Goal: Task Accomplishment & Management: Complete application form

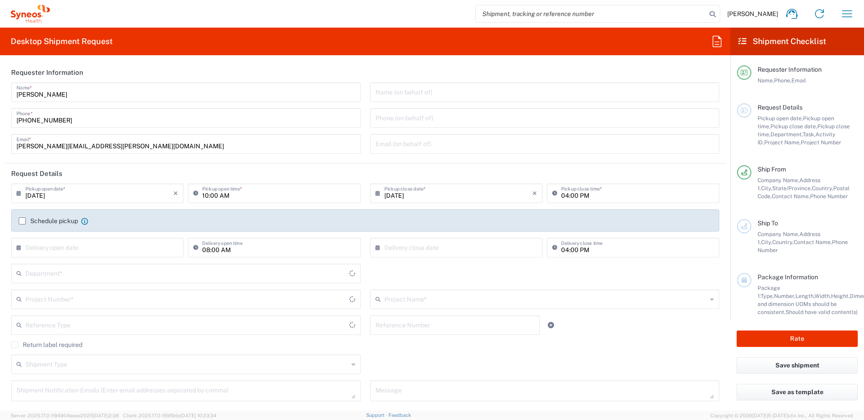
type input "[US_STATE]"
type input "[GEOGRAPHIC_DATA]"
type input "6156"
type input "Syneos Health Communications-[GEOGRAPHIC_DATA] [GEOGRAPHIC_DATA]"
click at [135, 143] on input "[PERSON_NAME][EMAIL_ADDRESS][PERSON_NAME][DOMAIN_NAME]" at bounding box center [185, 143] width 339 height 16
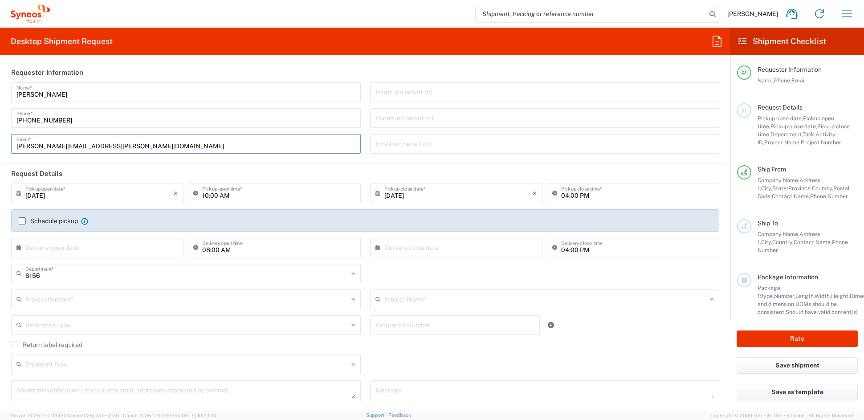
drag, startPoint x: 98, startPoint y: 145, endPoint x: -28, endPoint y: 147, distance: 125.7
click at [0, 147] on html "[PERSON_NAME] Home Shipment estimator Shipment tracking Desktop shipment reques…" at bounding box center [432, 210] width 864 height 420
paste input "[PERSON_NAME].[PERSON_NAME]"
type input "[PERSON_NAME][EMAIL_ADDRESS][PERSON_NAME][DOMAIN_NAME]"
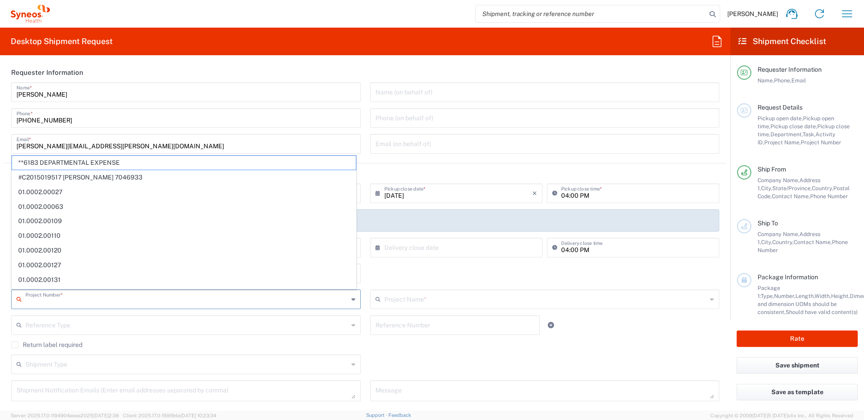
click at [104, 301] on input "text" at bounding box center [186, 299] width 323 height 16
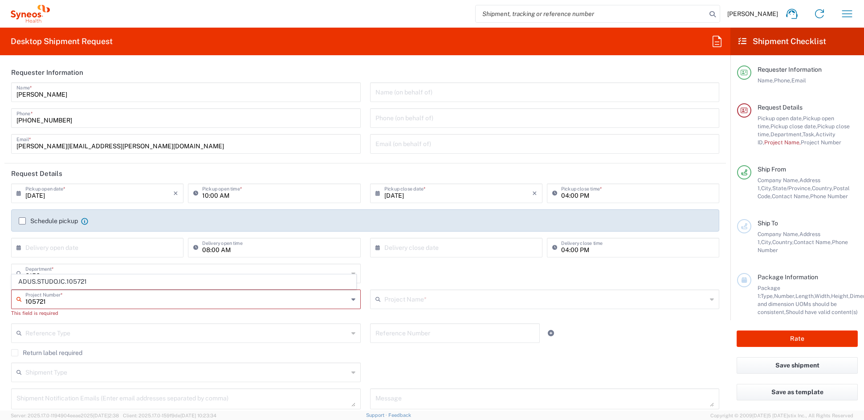
click at [97, 281] on span "ADUS.STUDO.IC.105721" at bounding box center [184, 282] width 344 height 14
type input "ADUS.STUDO.IC.105721"
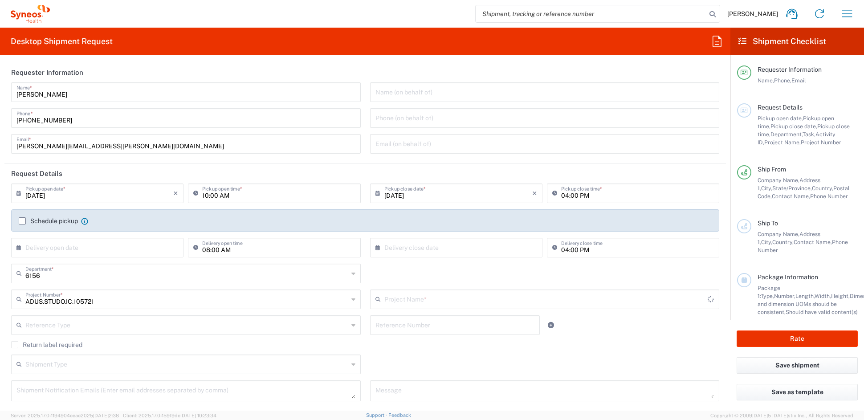
type input "Syneos.PATENG.21.105721"
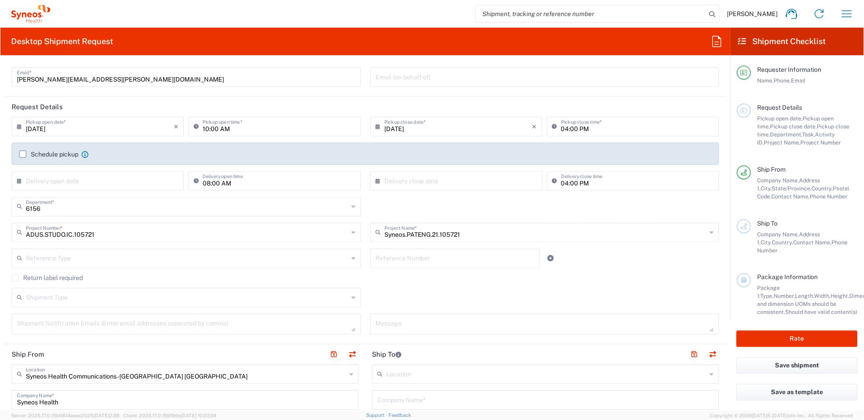
scroll to position [70, 0]
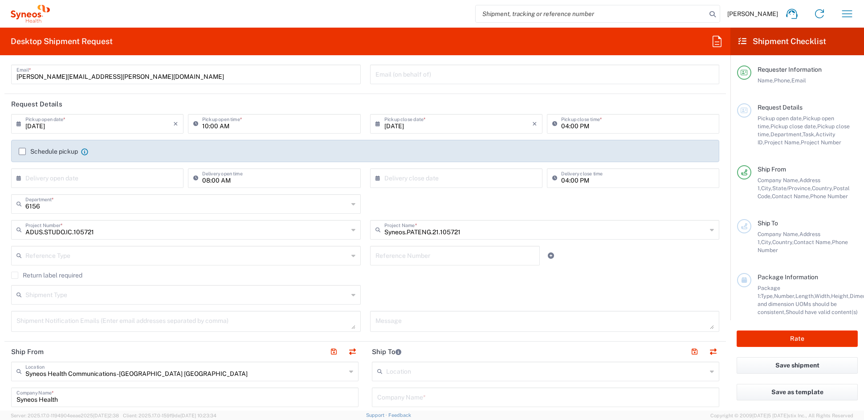
click at [69, 322] on textarea at bounding box center [185, 322] width 339 height 16
paste textarea "[EMAIL_ADDRESS][DOMAIN_NAME]"
type textarea "[EMAIL_ADDRESS][DOMAIN_NAME]"
click at [407, 322] on textarea at bounding box center [545, 322] width 339 height 16
paste textarea "SHCS- 105721-JPN- (277937)-001"
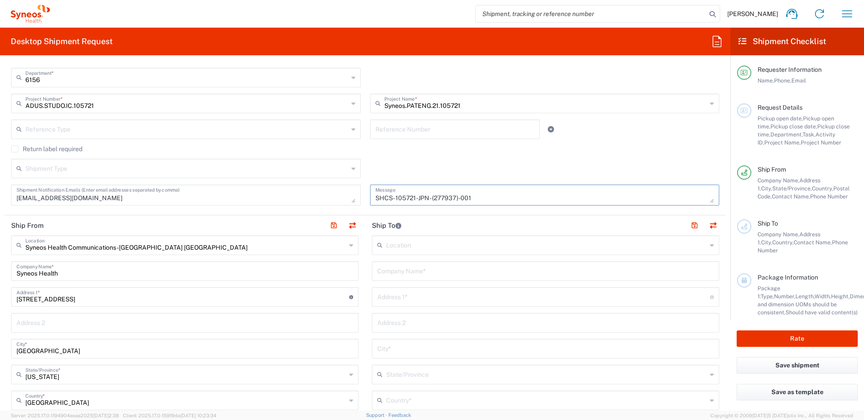
scroll to position [201, 0]
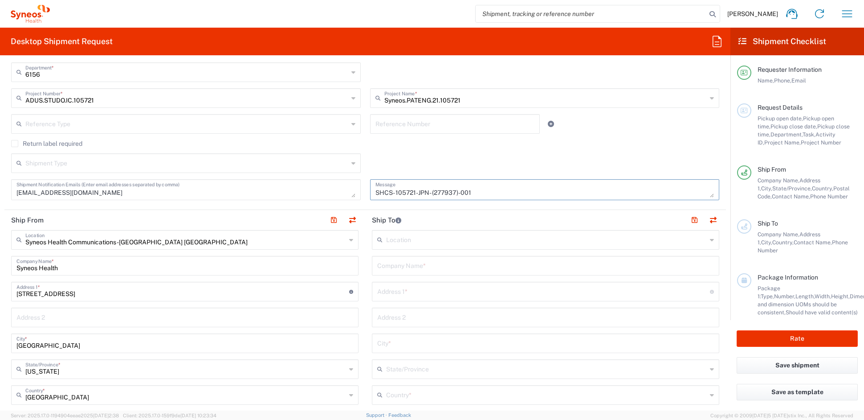
type textarea "SHCS- 105721-JPN- (277937)-001"
click at [399, 263] on input "text" at bounding box center [545, 265] width 337 height 16
paste input "[GEOGRAPHIC_DATA]"
type input "[GEOGRAPHIC_DATA]"
click at [391, 318] on input "text" at bounding box center [545, 317] width 337 height 16
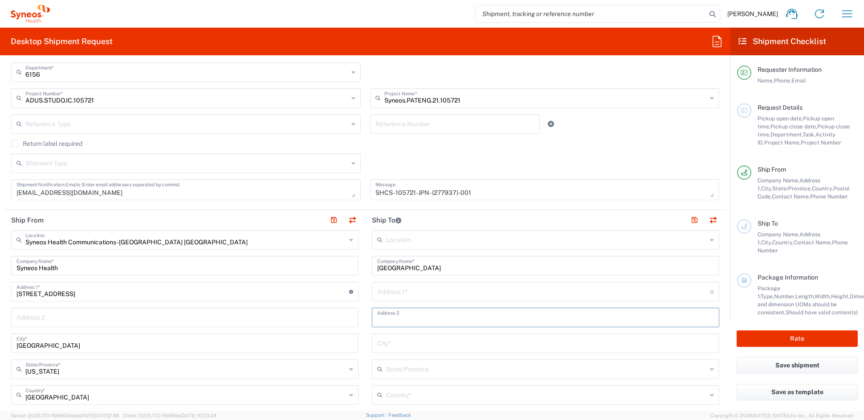
click at [391, 318] on input "text" at bounding box center [545, 317] width 337 height 16
paste input "Clinical Research Center"
click at [377, 318] on input "Clinical Research Center" at bounding box center [545, 317] width 337 height 16
type input "Clinical Research Center"
click at [406, 289] on input "text" at bounding box center [543, 291] width 333 height 16
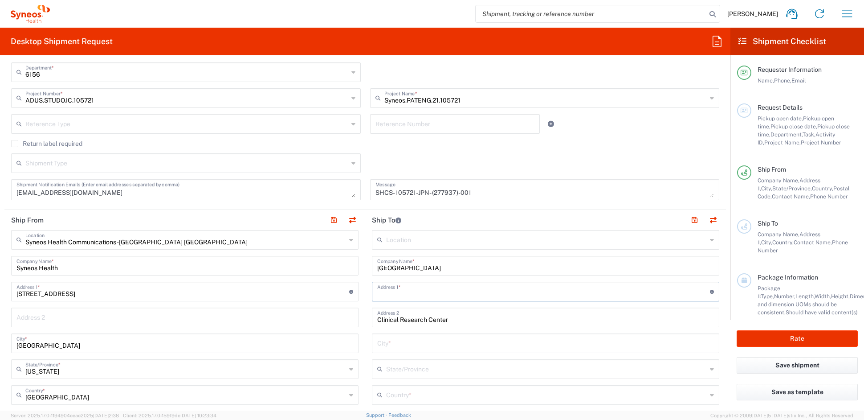
paste input "811-1, [PERSON_NAME], Wakayama-shi"
type input "811-1, [PERSON_NAME], Wakayama-shi"
click at [406, 344] on input "text" at bounding box center [545, 343] width 337 height 16
paste input "Wakayama"
type input "Wakayama"
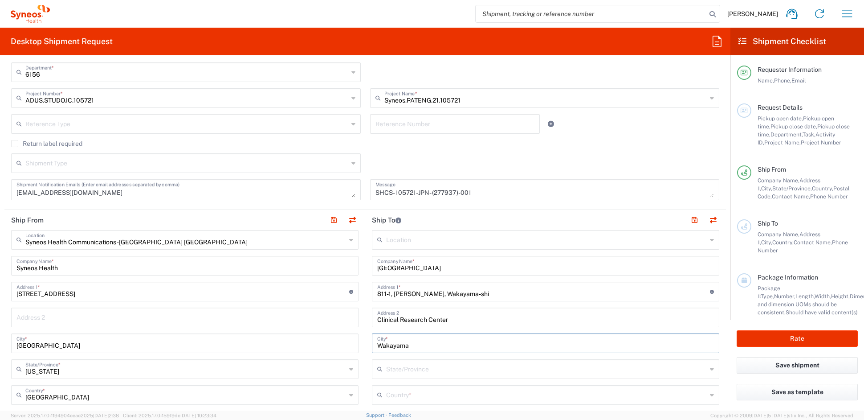
click at [398, 394] on input "text" at bounding box center [546, 394] width 321 height 16
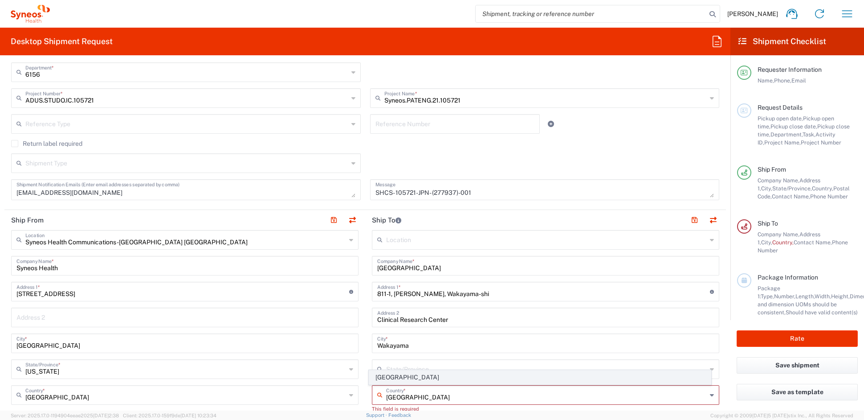
type input "[GEOGRAPHIC_DATA]"
click at [389, 377] on span "[GEOGRAPHIC_DATA]" at bounding box center [540, 377] width 342 height 14
type input "Sender/Shipper"
type input "Delivery Duty Paid"
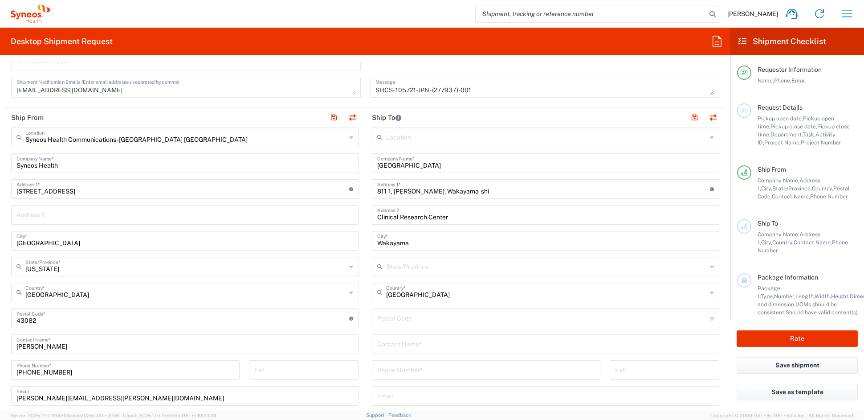
scroll to position [313, 0]
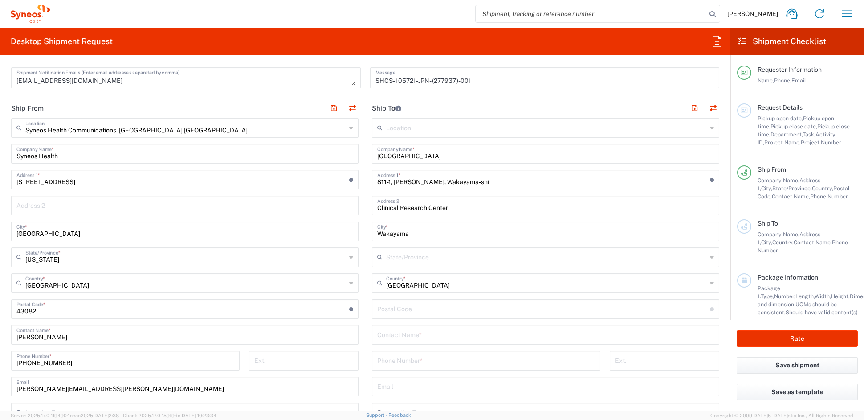
click at [393, 310] on input "undefined" at bounding box center [543, 308] width 333 height 16
click at [392, 310] on input "undefined" at bounding box center [543, 308] width 333 height 16
paste input "641-8510"
click at [388, 309] on input "undefined" at bounding box center [543, 308] width 333 height 16
type input "641-8510"
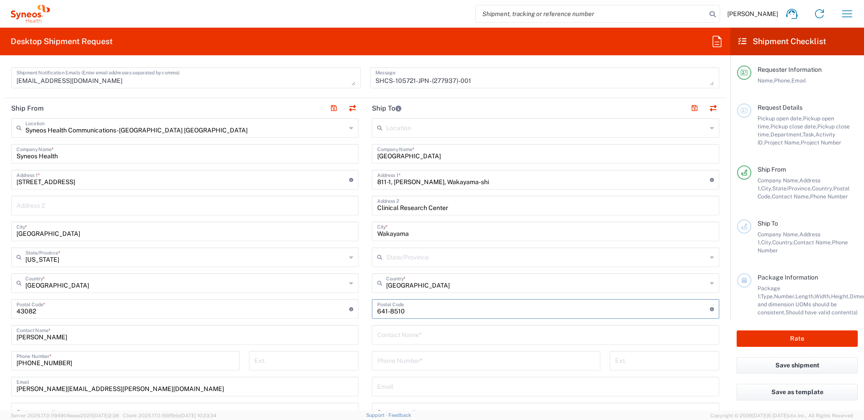
click at [382, 333] on input "text" at bounding box center [545, 334] width 337 height 16
paste input "[PERSON_NAME] (Study Coordinater)"
type input "[PERSON_NAME] (Study Coordinater)"
click at [404, 360] on input "tel" at bounding box center [486, 360] width 218 height 16
paste input "[PHONE_NUMBER]"
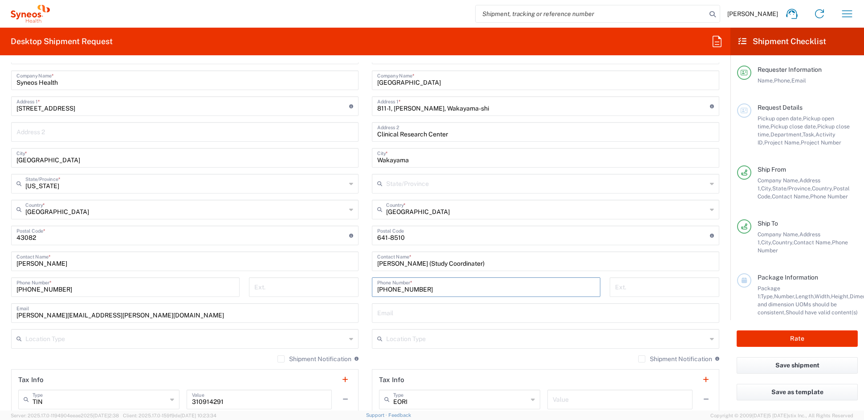
scroll to position [393, 0]
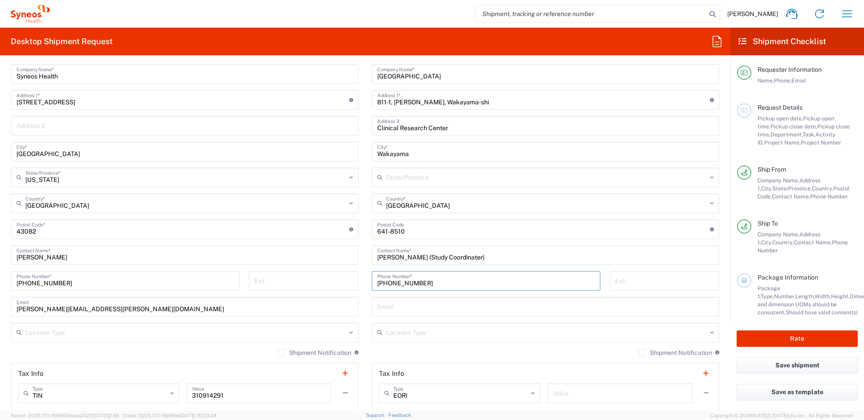
type input "[PHONE_NUMBER]"
click at [396, 309] on input "text" at bounding box center [545, 306] width 337 height 16
paste input "[EMAIL_ADDRESS][DOMAIN_NAME]"
type input "[EMAIL_ADDRESS][DOMAIN_NAME]"
click at [410, 332] on input "text" at bounding box center [546, 332] width 321 height 16
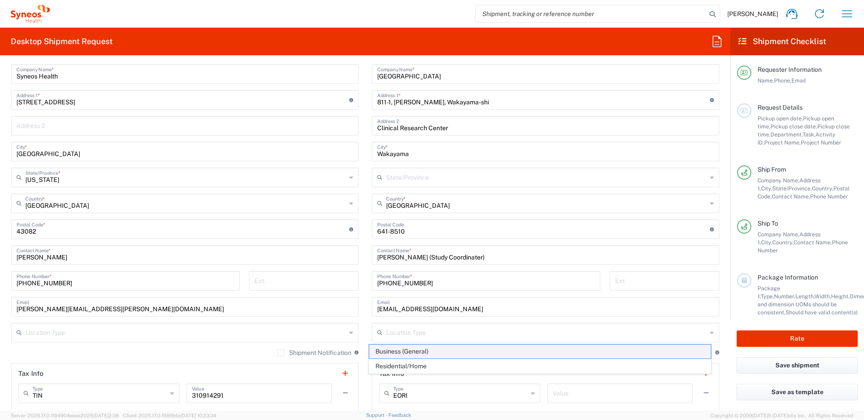
click at [401, 352] on span "Business (General)" at bounding box center [540, 351] width 342 height 14
type input "Business (General)"
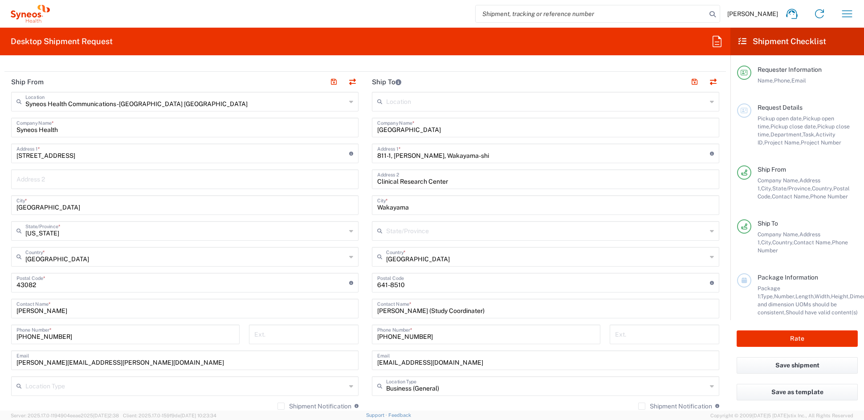
scroll to position [279, 0]
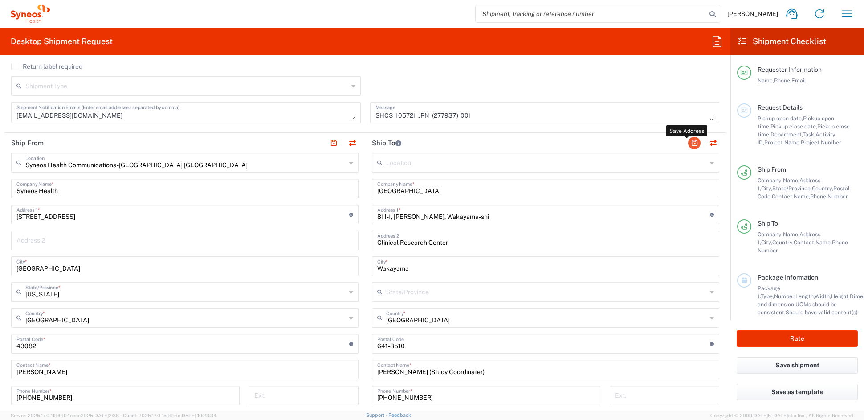
click at [688, 143] on button "button" at bounding box center [694, 143] width 12 height 12
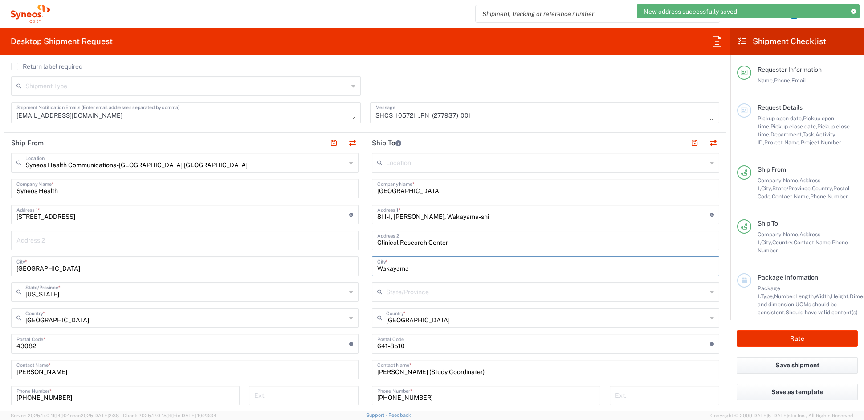
drag, startPoint x: 412, startPoint y: 267, endPoint x: 349, endPoint y: 266, distance: 62.8
click at [349, 266] on div "Ship From Syneos Health Communications-[GEOGRAPHIC_DATA] [GEOGRAPHIC_DATA] Loca…" at bounding box center [365, 332] width 722 height 398
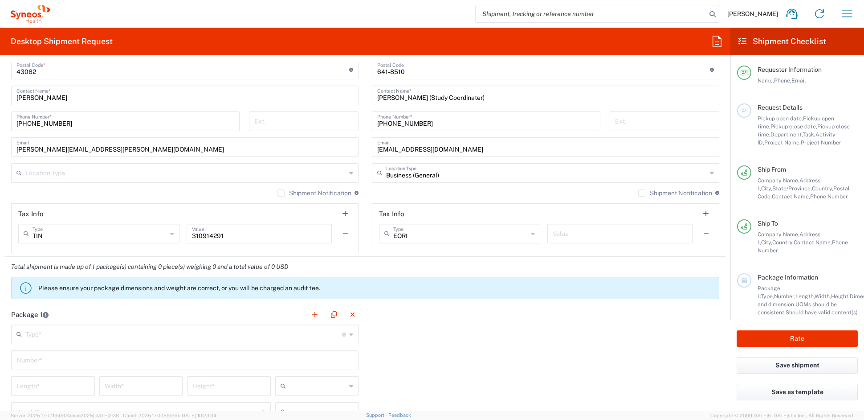
scroll to position [560, 0]
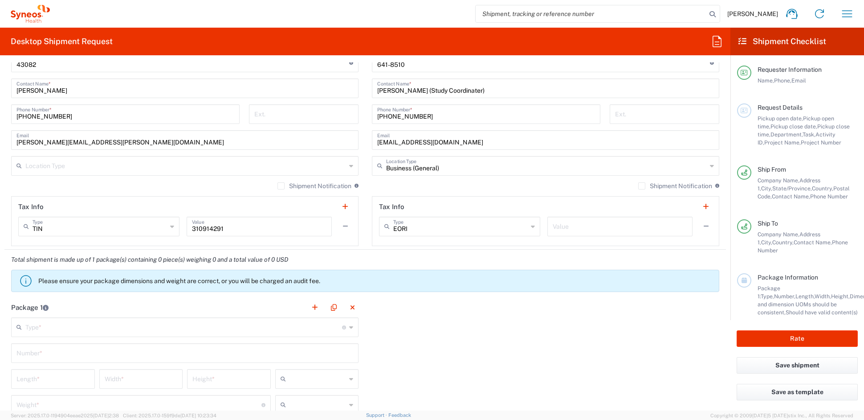
click at [594, 228] on input "text" at bounding box center [620, 226] width 135 height 16
type input "="
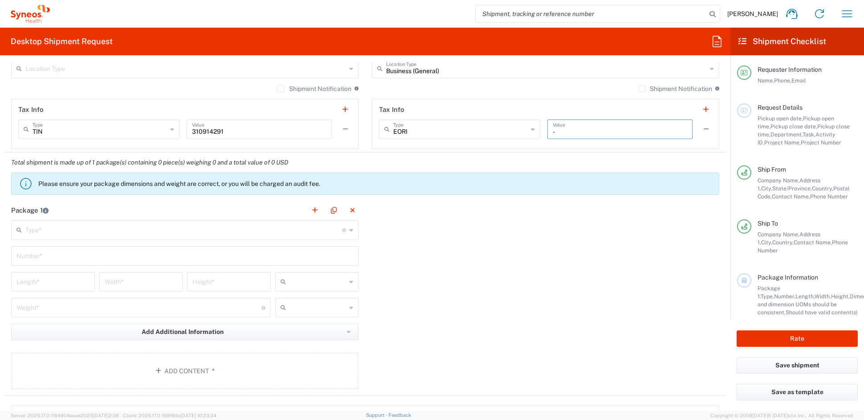
scroll to position [660, 0]
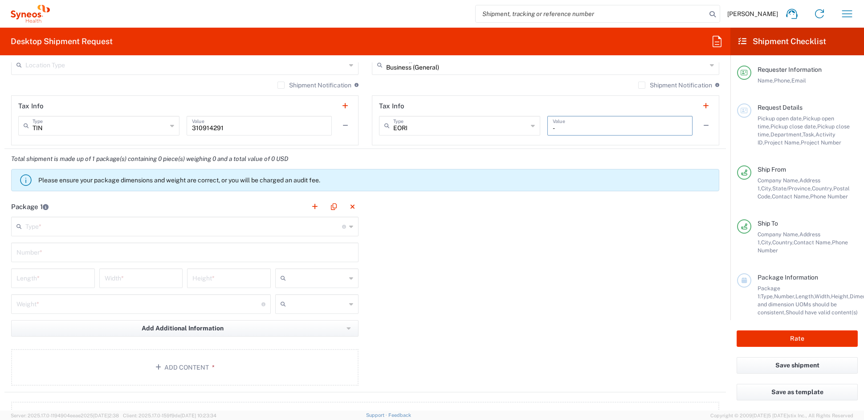
type input "-"
click at [110, 227] on input "text" at bounding box center [183, 226] width 317 height 16
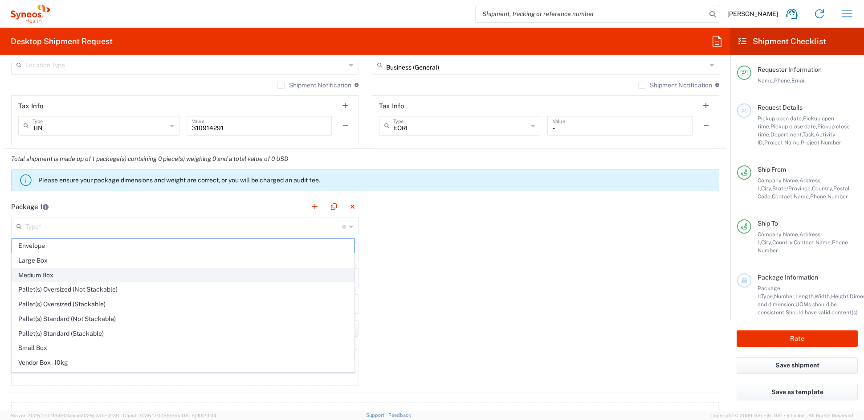
click at [50, 275] on span "Medium Box" at bounding box center [183, 275] width 342 height 14
type input "Medium Box"
type input "13"
type input "11.5"
type input "2.5"
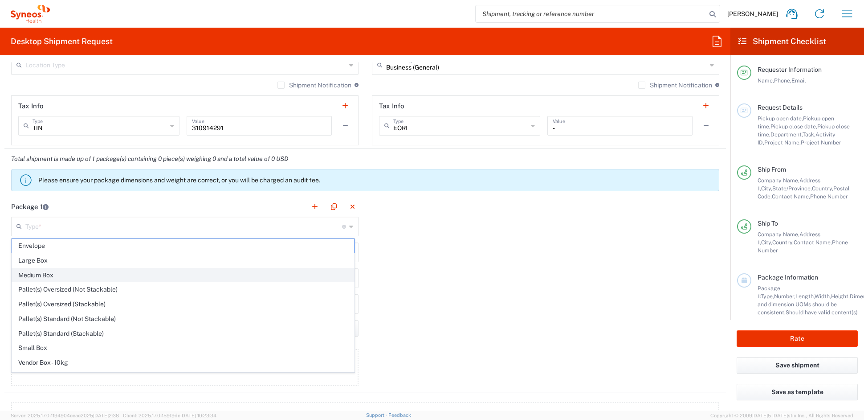
type input "in"
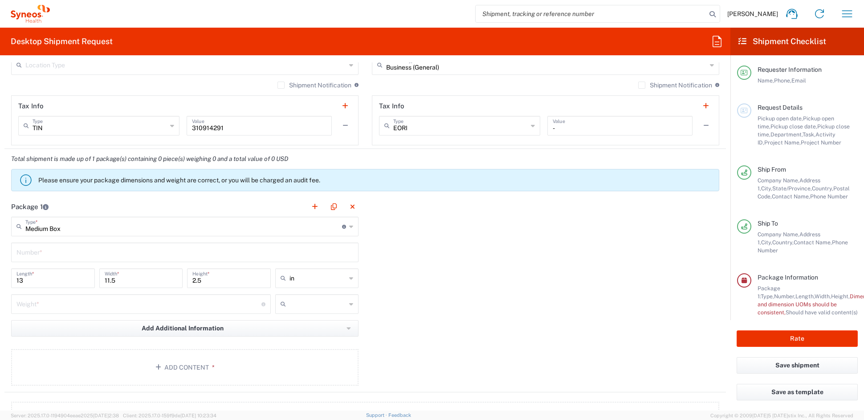
click at [51, 254] on input "text" at bounding box center [184, 252] width 337 height 16
type input "1"
click at [45, 303] on input "number" at bounding box center [138, 303] width 245 height 16
type input "7"
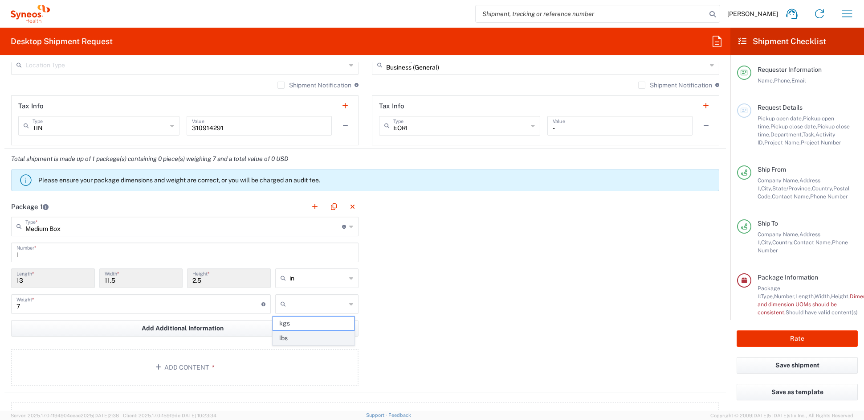
click at [298, 338] on span "lbs" at bounding box center [313, 338] width 81 height 14
type input "lbs"
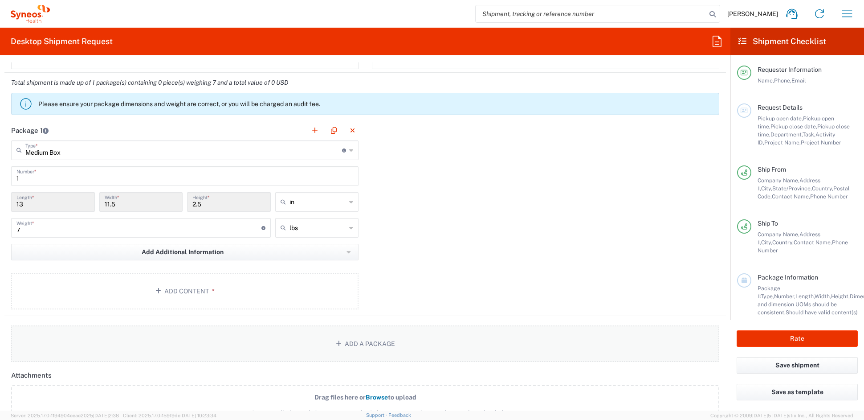
scroll to position [742, 0]
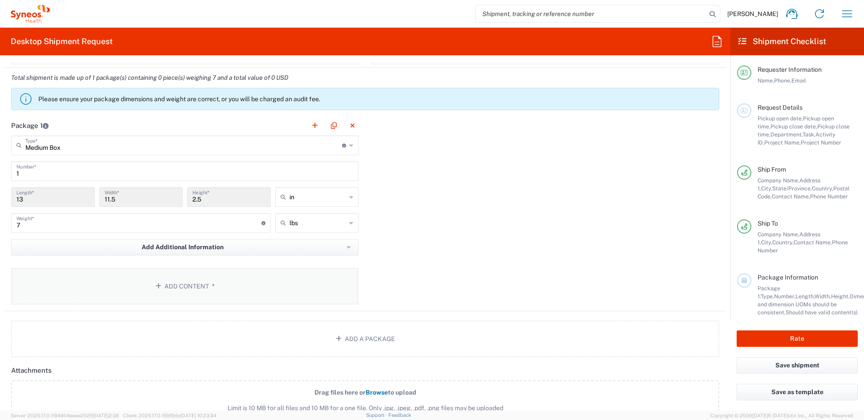
click at [173, 287] on button "Add Content *" at bounding box center [185, 286] width 348 height 37
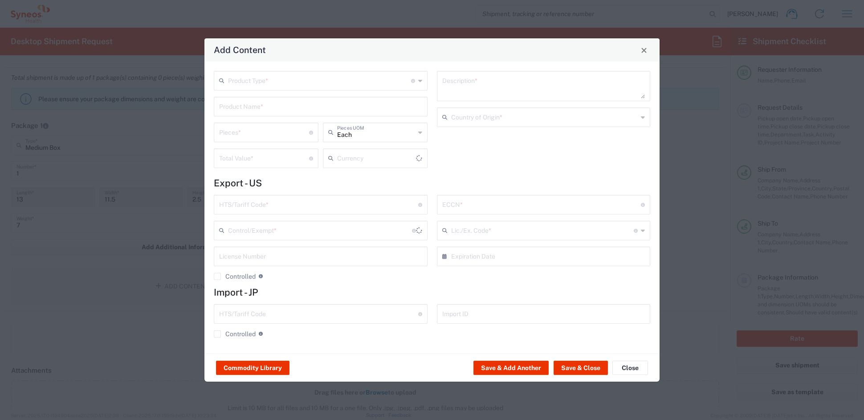
scroll to position [742, 0]
type input "US Dollar"
click at [240, 81] on input "text" at bounding box center [319, 80] width 183 height 16
click at [257, 113] on span "General Commodity" at bounding box center [321, 115] width 212 height 14
type input "General Commodity"
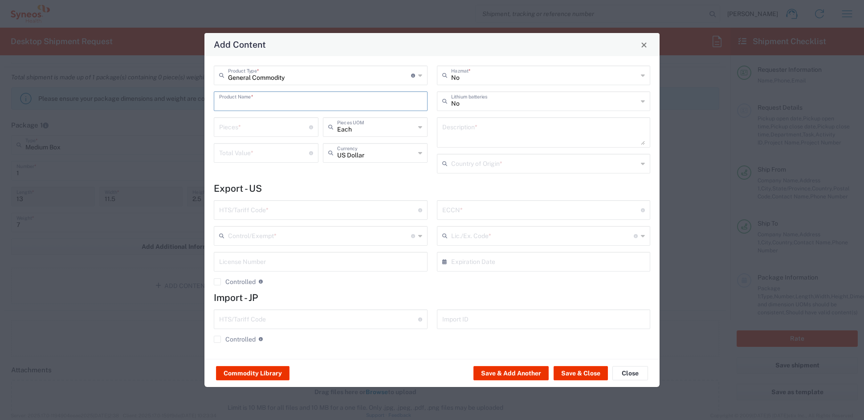
click at [256, 99] on input "text" at bounding box center [320, 101] width 203 height 16
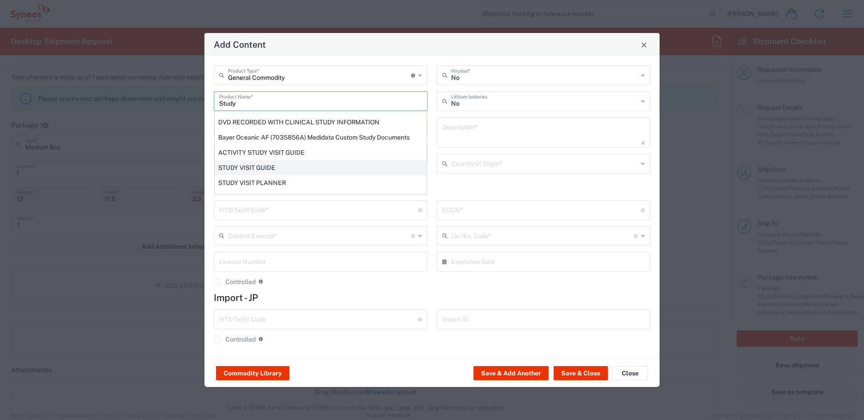
click at [250, 167] on div "STUDY VISIT GUIDE" at bounding box center [321, 167] width 212 height 15
type input "STUDY VISIT GUIDE"
type textarea "8.5 X 5.5' 12PP SADDLE STITCHED PRINTED PAPER BOOKLET 16 PAGES"
type input "[GEOGRAPHIC_DATA]"
type input "4901.99.0092"
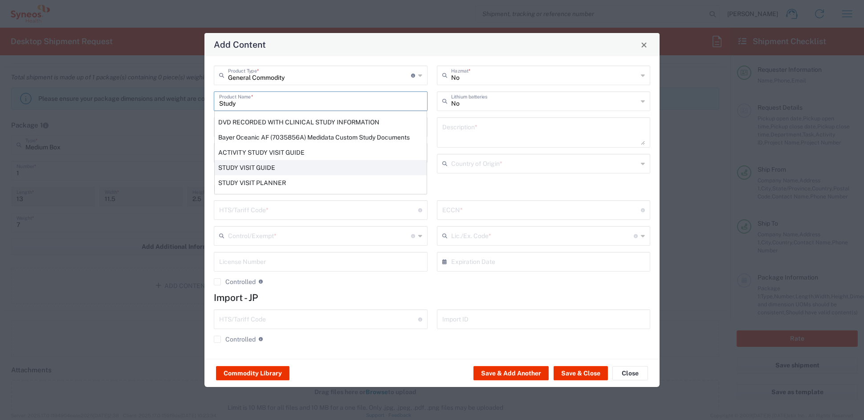
type input "BIS"
type input "EAR99"
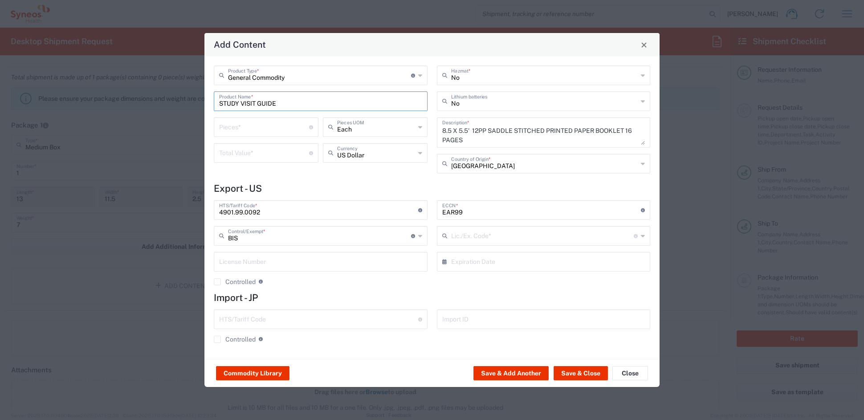
type input "NLR - No License Required"
click at [250, 130] on input "number" at bounding box center [264, 127] width 90 height 16
type input "10"
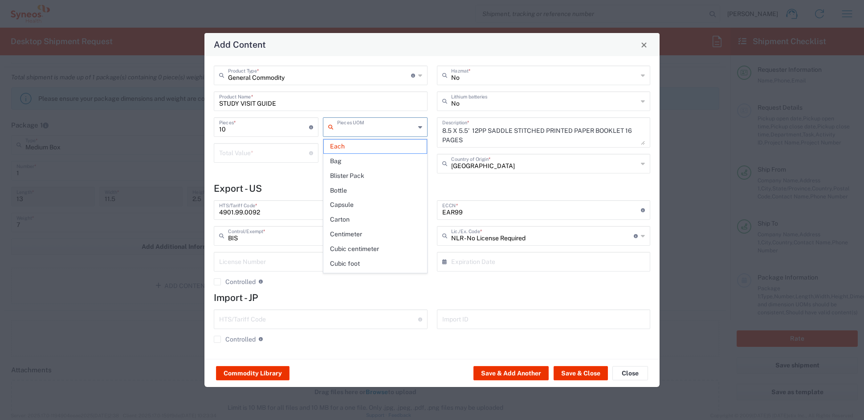
type input "Each"
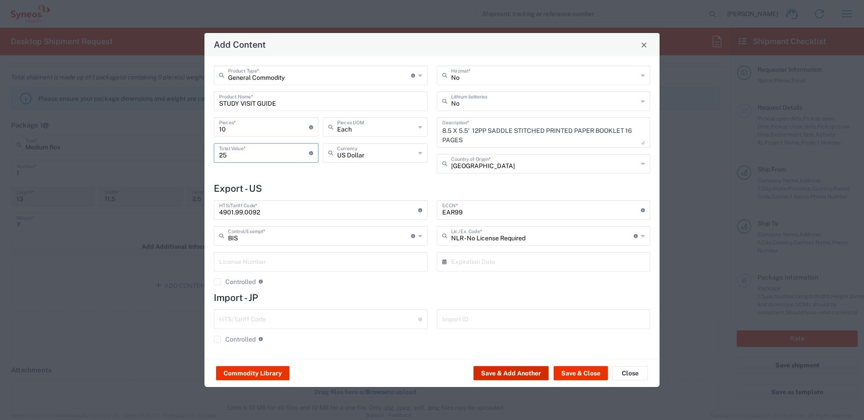
type input "25"
click at [516, 373] on button "Save & Add Another" at bounding box center [511, 373] width 75 height 14
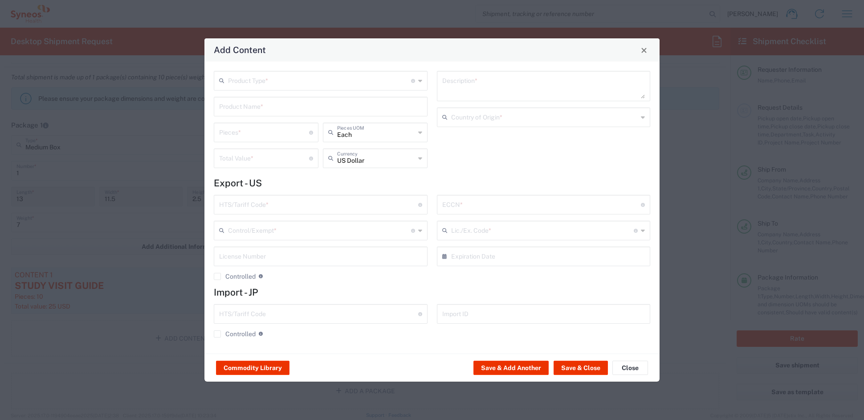
click at [268, 80] on input "text" at bounding box center [319, 80] width 183 height 16
click at [255, 113] on span "General Commodity" at bounding box center [321, 115] width 212 height 14
type input "General Commodity"
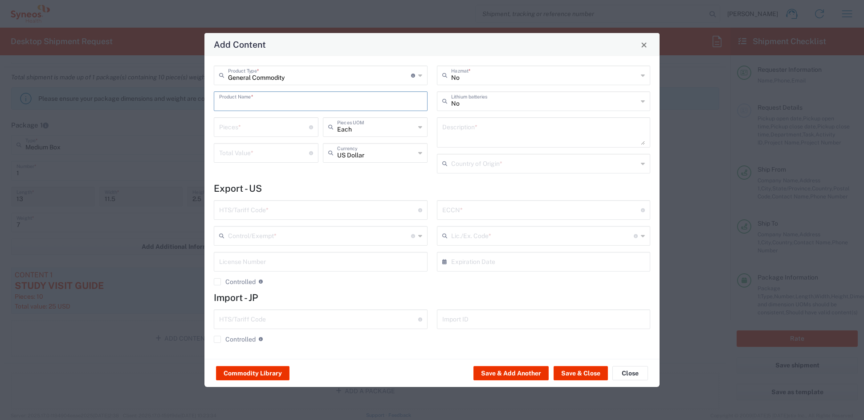
click at [253, 101] on input "text" at bounding box center [320, 101] width 203 height 16
click at [258, 123] on div "CHART REVIEW CHECKLIST 25 SHEET PAD" at bounding box center [321, 122] width 212 height 15
type input "CHART REVIEW CHECKLIST 25 SHEET PAD"
type input "1"
type textarea "CHART REVIEW CHECKLIST 25 SHEET PAD"
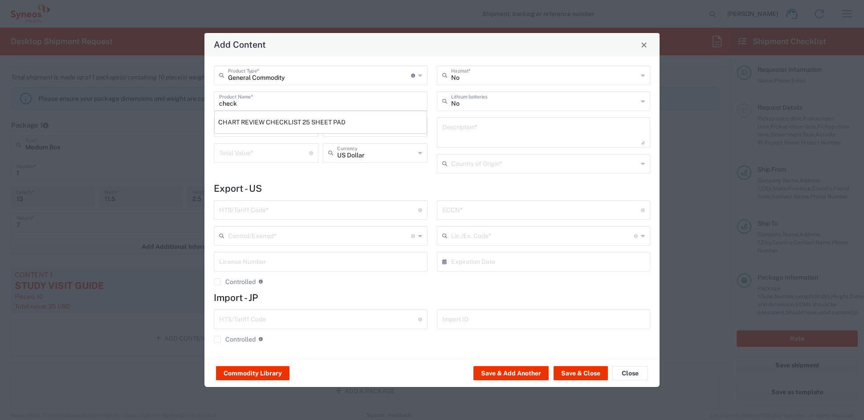
type input "[GEOGRAPHIC_DATA]"
type input "4811.90.9080"
type input "BIS"
type input "EAR99"
type input "NLR - No License Required"
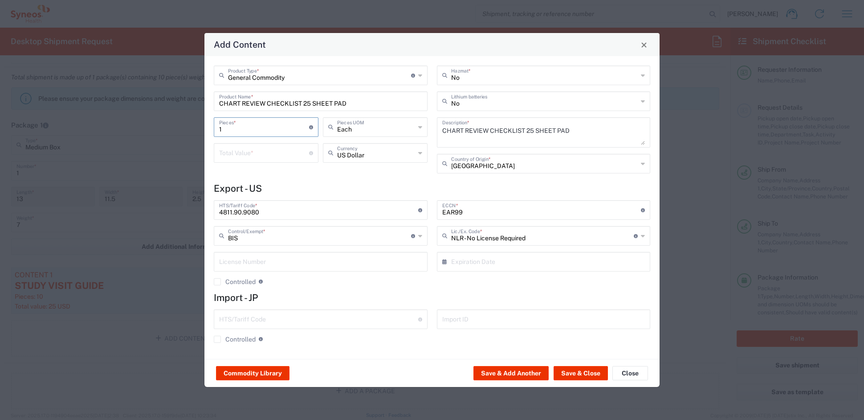
drag, startPoint x: 242, startPoint y: 128, endPoint x: 195, endPoint y: 127, distance: 47.3
click at [198, 126] on div "Add Content General Commodity Product Type * Document: Paper document generated…" at bounding box center [432, 210] width 864 height 420
type input "3"
click at [235, 154] on input "number" at bounding box center [264, 152] width 90 height 16
type input "6"
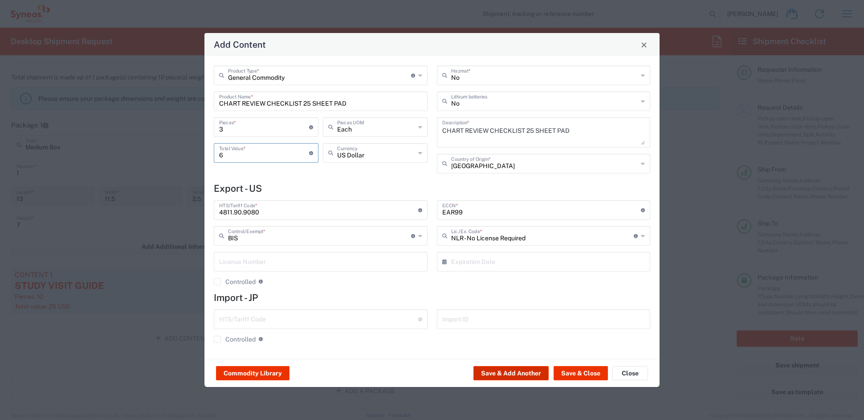
click at [508, 371] on button "Save & Add Another" at bounding box center [511, 373] width 75 height 14
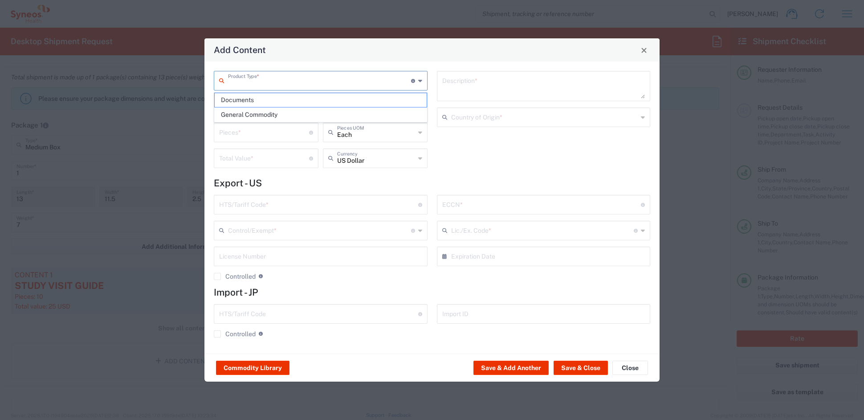
click at [261, 78] on input "text" at bounding box center [319, 80] width 183 height 16
click at [254, 113] on span "General Commodity" at bounding box center [321, 115] width 212 height 14
type input "General Commodity"
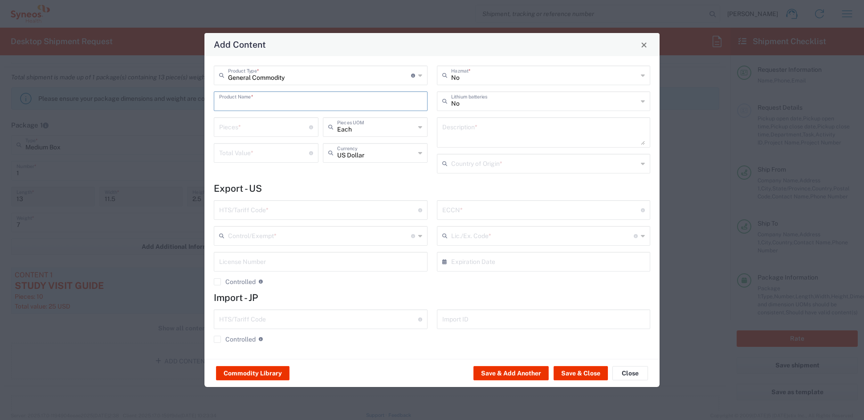
click at [248, 102] on input "text" at bounding box center [320, 101] width 203 height 16
drag, startPoint x: 271, startPoint y: 103, endPoint x: 138, endPoint y: 93, distance: 133.6
click at [140, 94] on div "Add Content General Commodity Product Type * Document: Paper document generated…" at bounding box center [432, 210] width 864 height 420
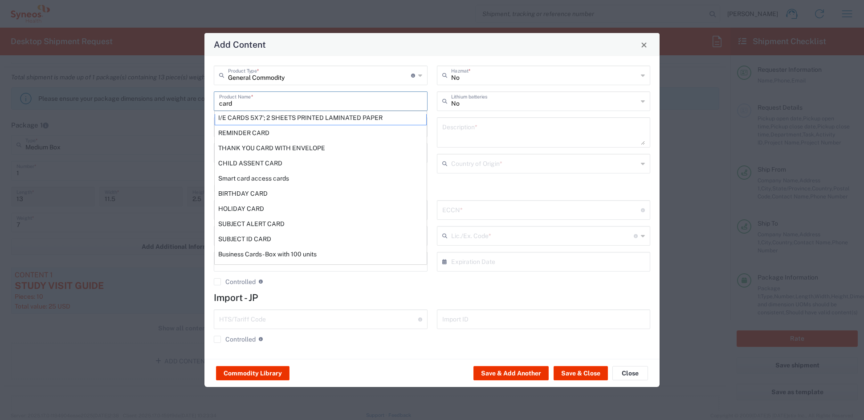
scroll to position [0, 0]
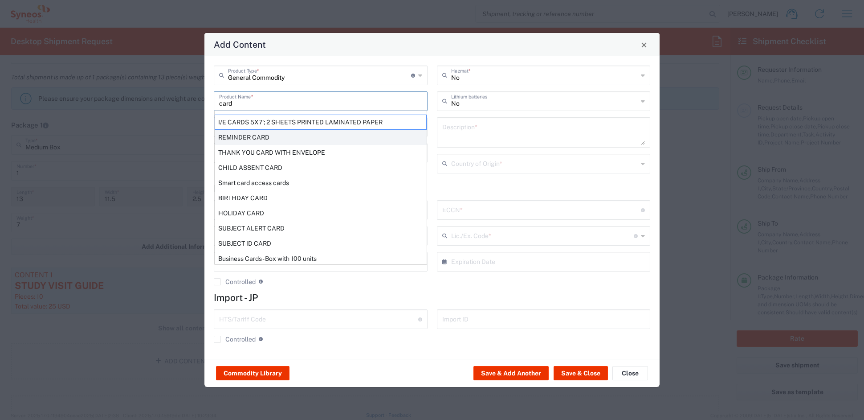
click at [253, 135] on div "REMINDER CARD" at bounding box center [321, 137] width 212 height 15
type input "REMINDER CARD"
type input "1"
type textarea "2X4 PRINTED PAPER"
type input "[GEOGRAPHIC_DATA]"
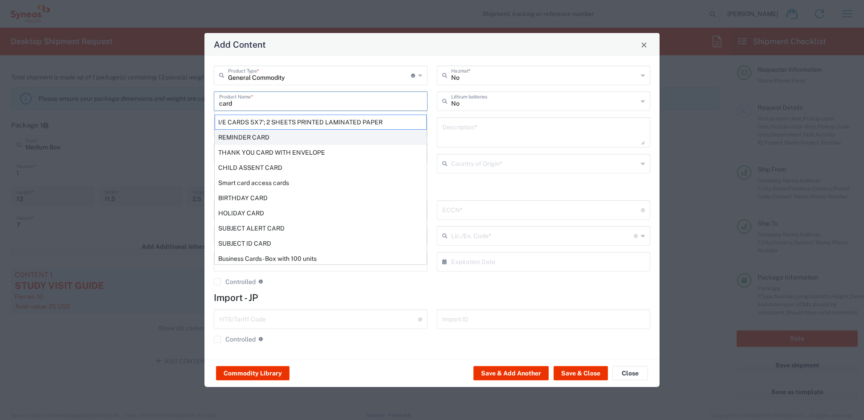
type input "4911.99.8000"
type input "BIS"
type input "EAR99"
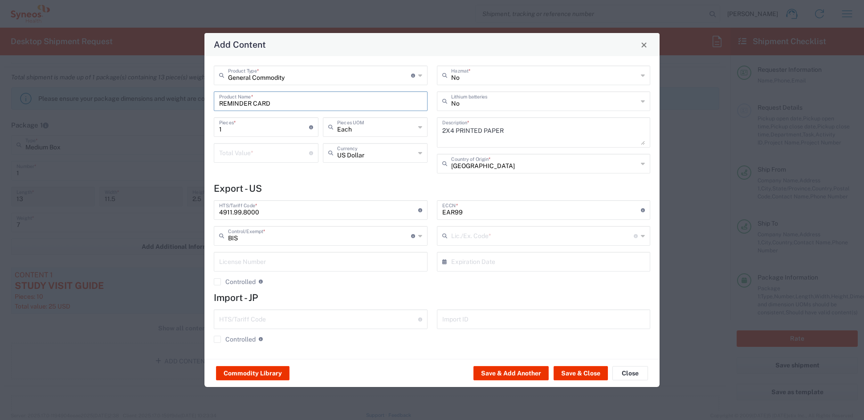
type input "NLR - No License Required"
drag, startPoint x: 237, startPoint y: 127, endPoint x: 192, endPoint y: 123, distance: 45.2
click at [193, 123] on div "Add Content General Commodity Product Type * Document: Paper document generated…" at bounding box center [432, 210] width 864 height 420
type input "30"
click at [219, 151] on input "number" at bounding box center [264, 152] width 90 height 16
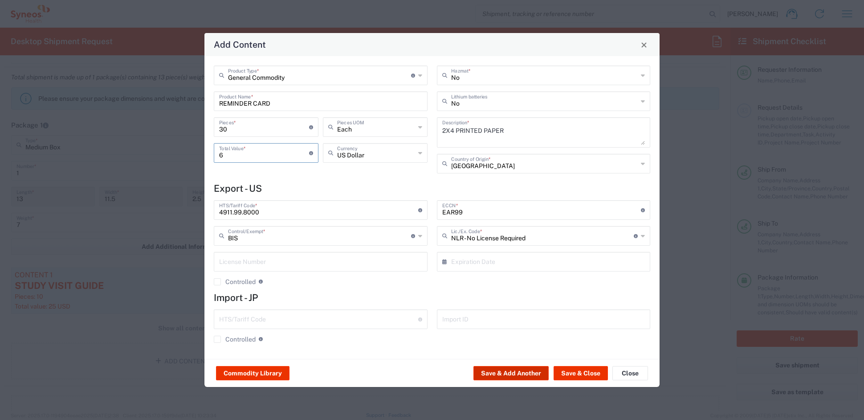
type input "6"
click at [520, 374] on button "Save & Add Another" at bounding box center [511, 373] width 75 height 14
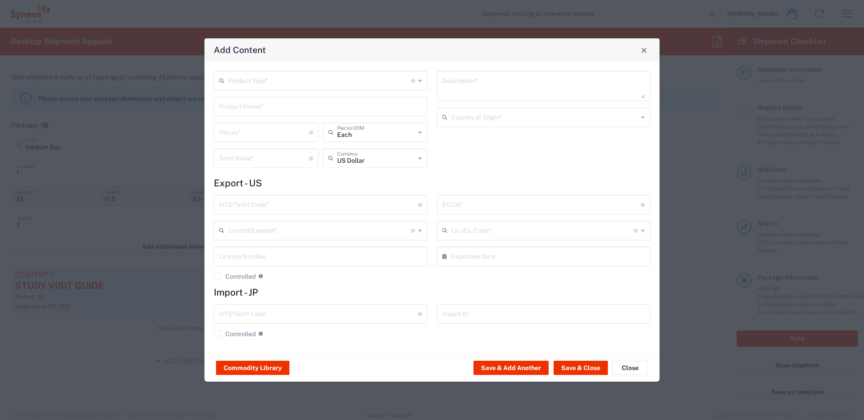
click at [257, 82] on input "text" at bounding box center [319, 80] width 183 height 16
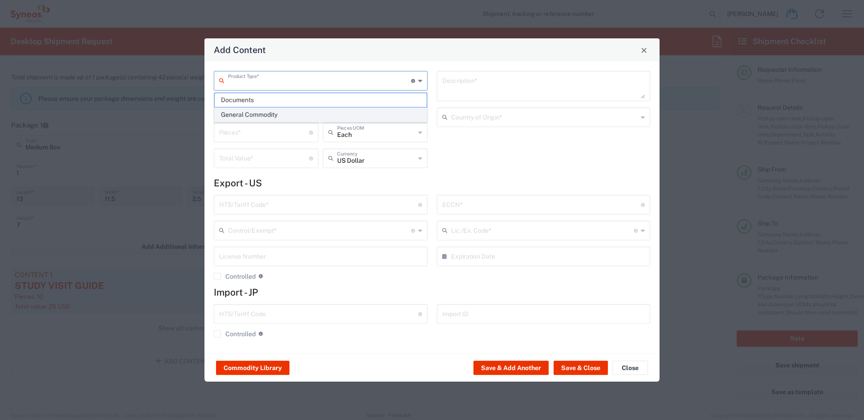
click at [250, 112] on span "General Commodity" at bounding box center [321, 115] width 212 height 14
type input "General Commodity"
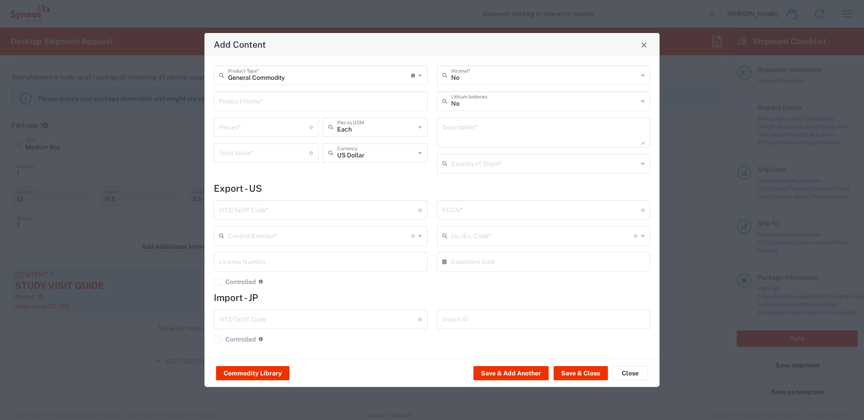
click at [247, 98] on input "text" at bounding box center [320, 101] width 203 height 16
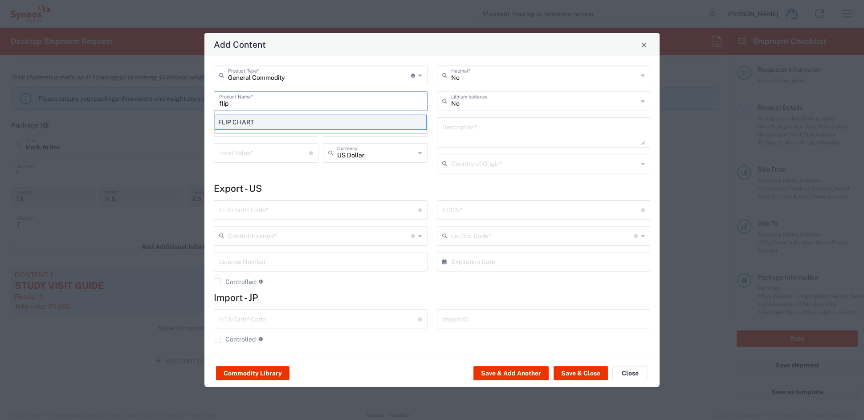
click at [247, 119] on div "FLIP CHART" at bounding box center [321, 122] width 212 height 15
type input "FLIP CHART"
type input "1"
type textarea "11'X8.5'; 24 PAGE WIRO-BOUND PRINTED DOCUMENT"
type input "[GEOGRAPHIC_DATA]"
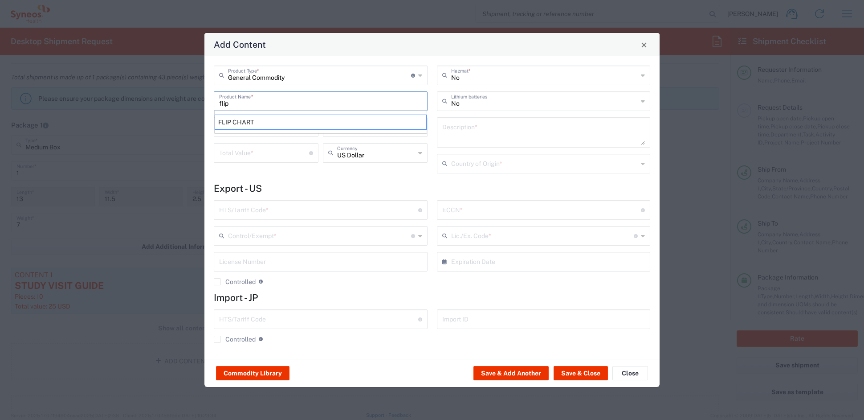
type input "4911.99.8000"
type input "BIS"
type input "EAR99"
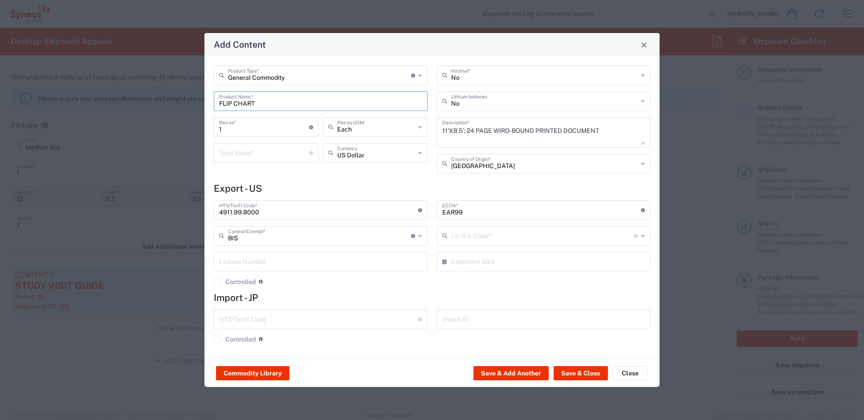
type input "NLR - No License Required"
click at [239, 154] on input "number" at bounding box center [264, 152] width 90 height 16
drag, startPoint x: 217, startPoint y: 153, endPoint x: 184, endPoint y: 147, distance: 33.4
click at [185, 147] on div "Add Content General Commodity Product Type * Document: Paper document generated…" at bounding box center [432, 210] width 864 height 420
type input "3"
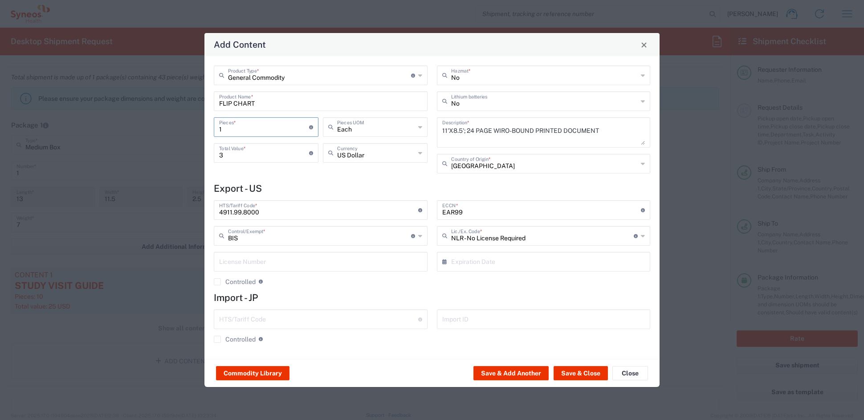
drag, startPoint x: 234, startPoint y: 128, endPoint x: 184, endPoint y: 123, distance: 49.4
click at [186, 123] on div "Add Content General Commodity Product Type * Document: Paper document generated…" at bounding box center [432, 210] width 864 height 420
type input "3"
type input "9"
type input "3"
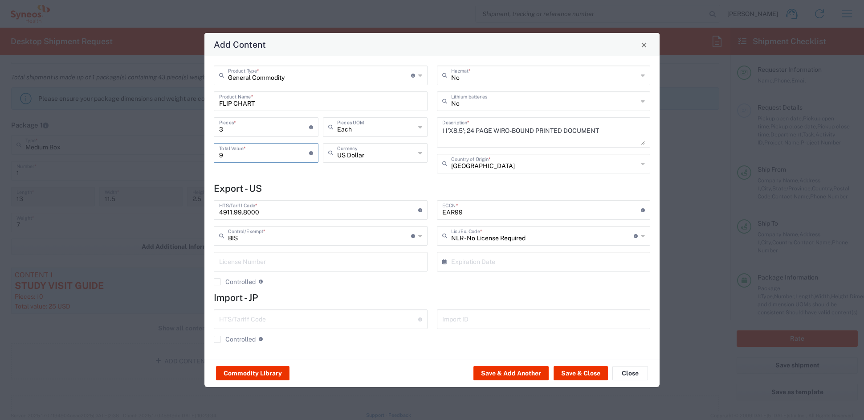
drag, startPoint x: 212, startPoint y: 154, endPoint x: 192, endPoint y: 152, distance: 20.1
click at [193, 152] on div "Add Content General Commodity Product Type * Document: Paper document generated…" at bounding box center [432, 210] width 864 height 420
type input "24"
click at [522, 372] on button "Save & Add Another" at bounding box center [511, 373] width 75 height 14
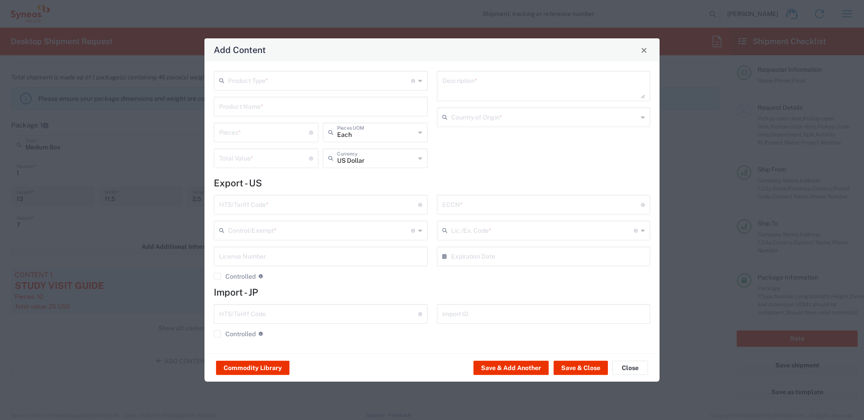
click at [259, 79] on input "text" at bounding box center [319, 80] width 183 height 16
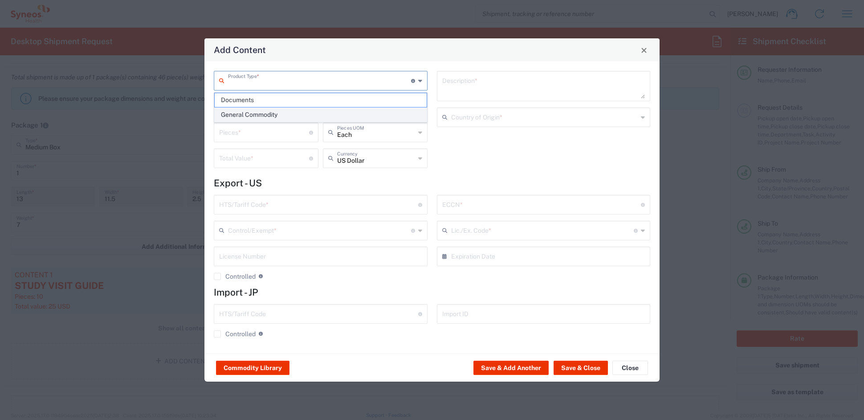
click at [265, 116] on span "General Commodity" at bounding box center [321, 115] width 212 height 14
type input "General Commodity"
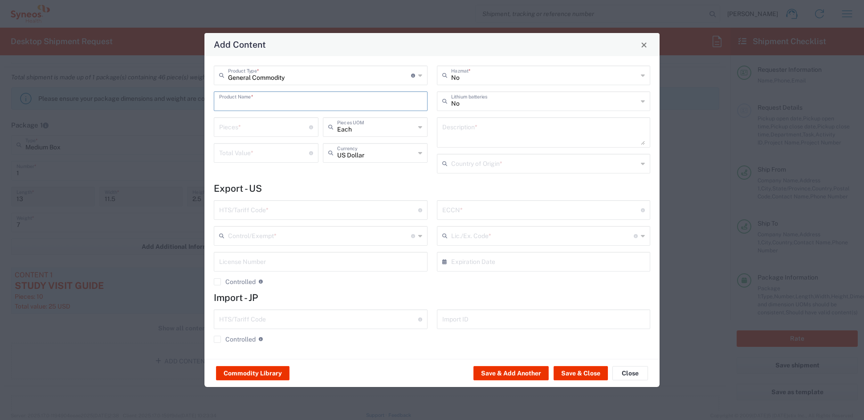
click at [240, 104] on input "text" at bounding box center [320, 101] width 203 height 16
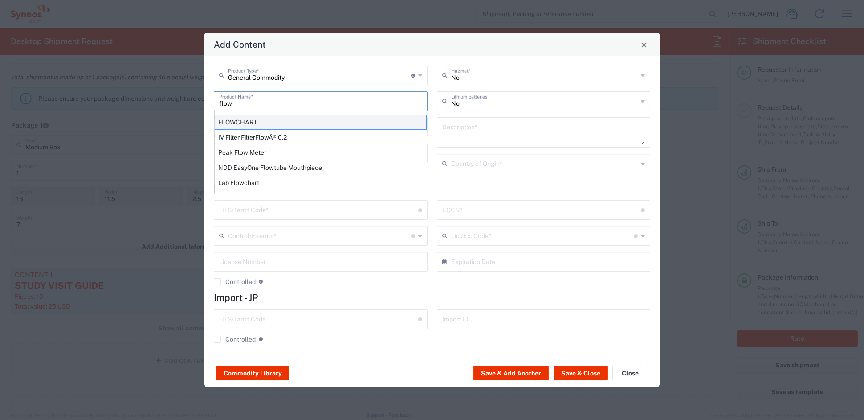
click at [254, 123] on div "FLOWCHART" at bounding box center [321, 122] width 212 height 15
type input "FLOWCHART"
type input "1"
type textarea "11'X8.5'; 1 SHEET PRINTED LAMINATED PAPER"
type input "[GEOGRAPHIC_DATA]"
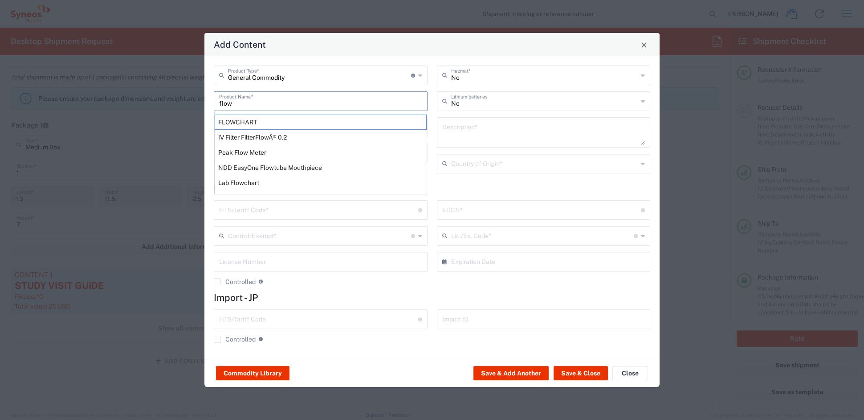
type input "4911.99.8000"
type input "BIS"
type input "EAR99"
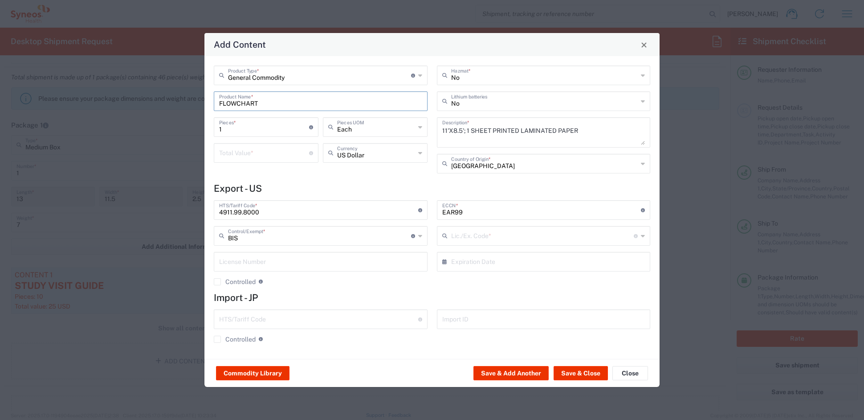
type input "NLR - No License Required"
drag, startPoint x: 230, startPoint y: 130, endPoint x: 185, endPoint y: 127, distance: 45.5
click at [186, 127] on div "Add Content General Commodity Product Type * Document: Paper document generated…" at bounding box center [432, 210] width 864 height 420
type input "3"
click at [237, 153] on input "number" at bounding box center [264, 152] width 90 height 16
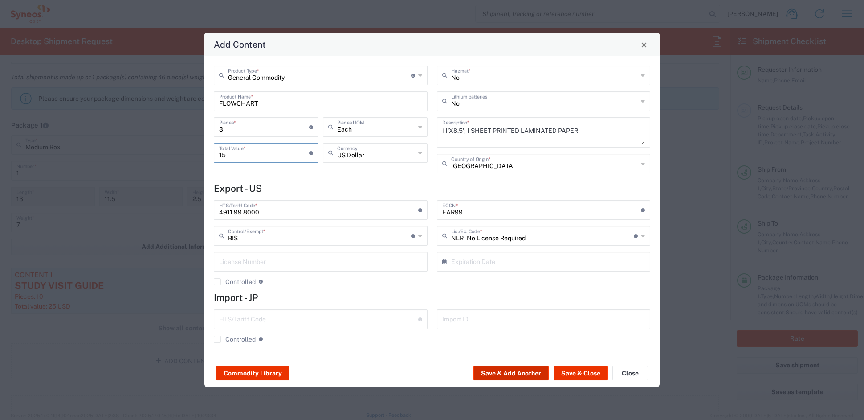
type input "15"
click at [508, 369] on button "Save & Add Another" at bounding box center [511, 373] width 75 height 14
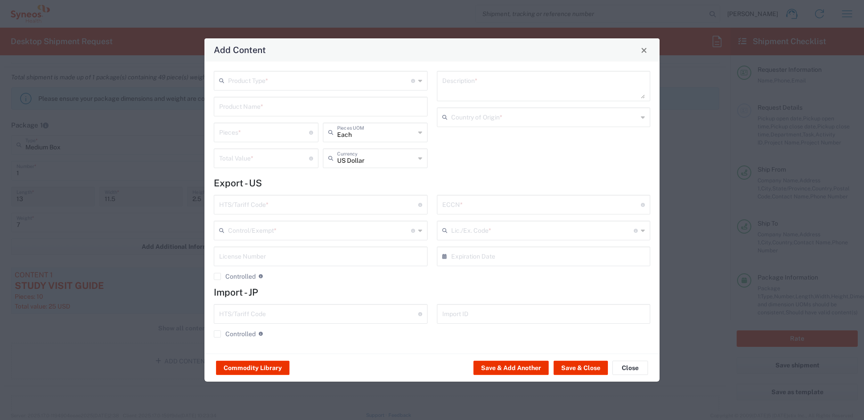
click at [256, 82] on input "text" at bounding box center [319, 80] width 183 height 16
click at [249, 113] on span "General Commodity" at bounding box center [321, 115] width 212 height 14
type input "General Commodity"
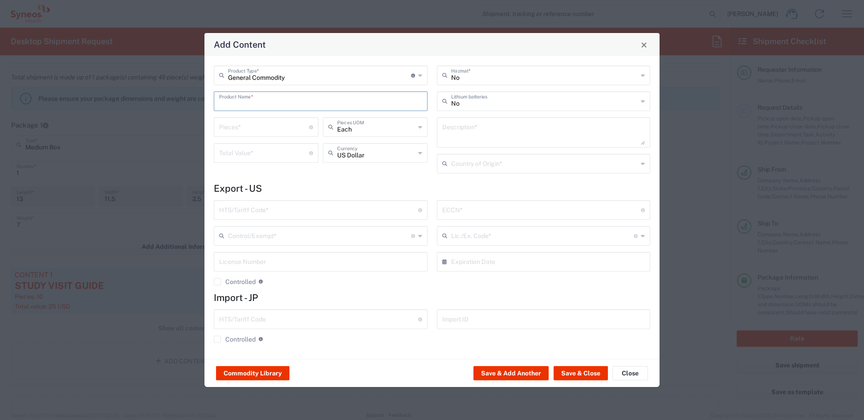
click at [246, 100] on input "text" at bounding box center [320, 101] width 203 height 16
type input "HES"
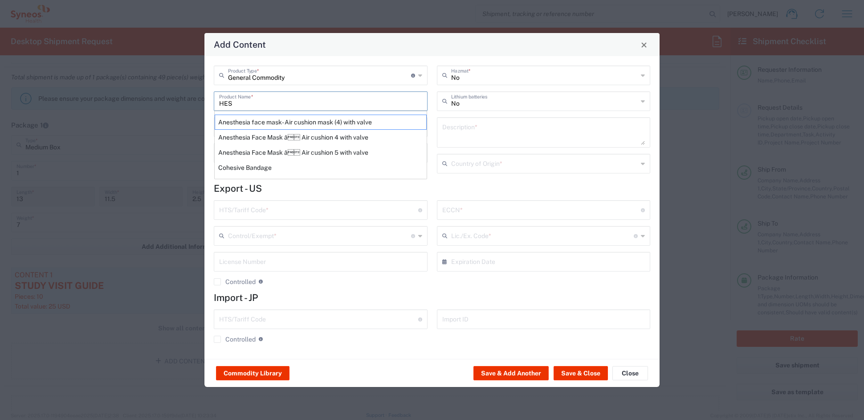
drag, startPoint x: 240, startPoint y: 103, endPoint x: 194, endPoint y: 101, distance: 46.0
click at [194, 101] on div "Add Content General Commodity Product Type * Document: Paper document generated…" at bounding box center [432, 210] width 864 height 420
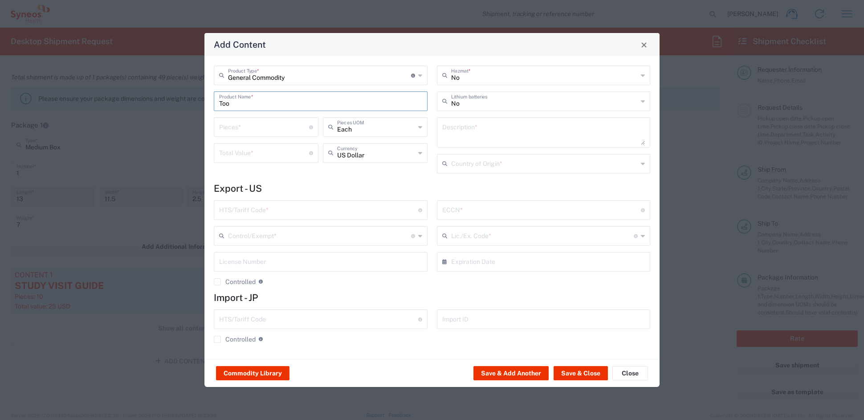
type input "Tool"
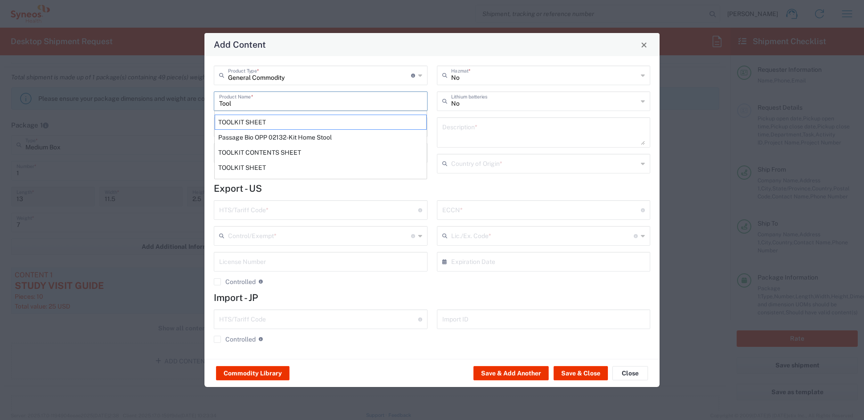
drag, startPoint x: 246, startPoint y: 106, endPoint x: 210, endPoint y: 102, distance: 35.9
click at [210, 102] on div "General Commodity Product Type * Document: Paper document generated internally …" at bounding box center [320, 123] width 223 height 114
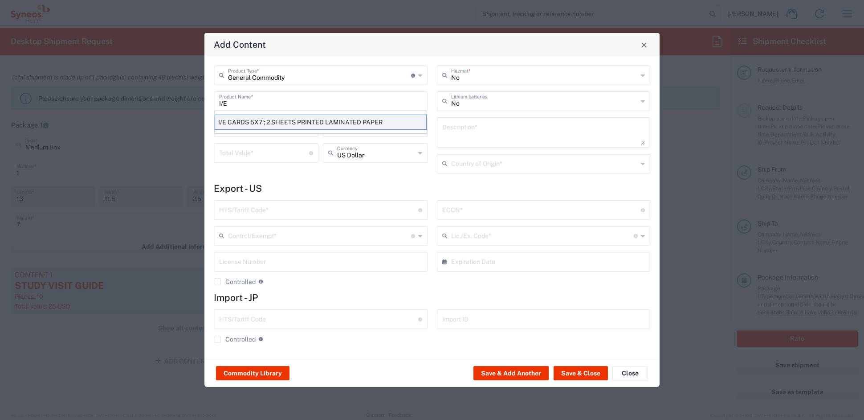
click at [240, 120] on div "I/E CARDS 5X7'; 2 SHEETS PRINTED LAMINATED PAPER" at bounding box center [321, 122] width 212 height 15
type input "I/E CARDS 5X7'; 2 SHEETS PRINTED LAMINATED PAPER"
type input "1"
type textarea "I/E CARDS 5X7'; 2 SHEETS PRINTED LAMINATED PAPER"
type input "[GEOGRAPHIC_DATA]"
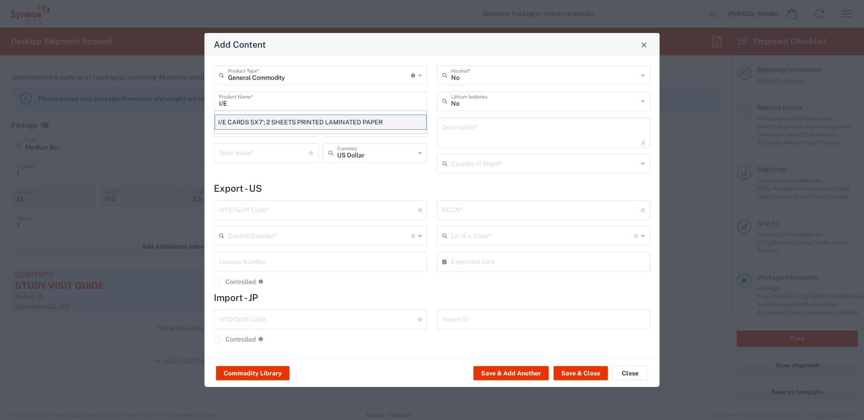
type input "4911.99.8000"
type input "BIS"
type input "EAR99"
type input "NLR - No License Required"
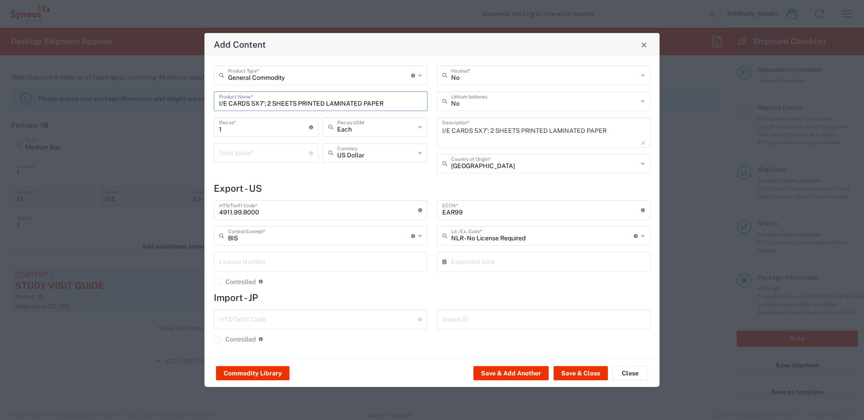
drag, startPoint x: 340, startPoint y: 103, endPoint x: 147, endPoint y: 95, distance: 193.1
click at [150, 95] on div "Add Content General Commodity Product Type * Document: Paper document generated…" at bounding box center [432, 210] width 864 height 420
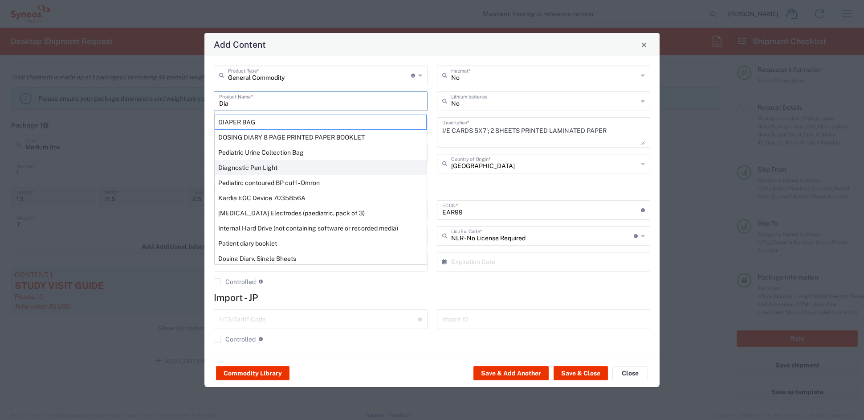
scroll to position [6, 0]
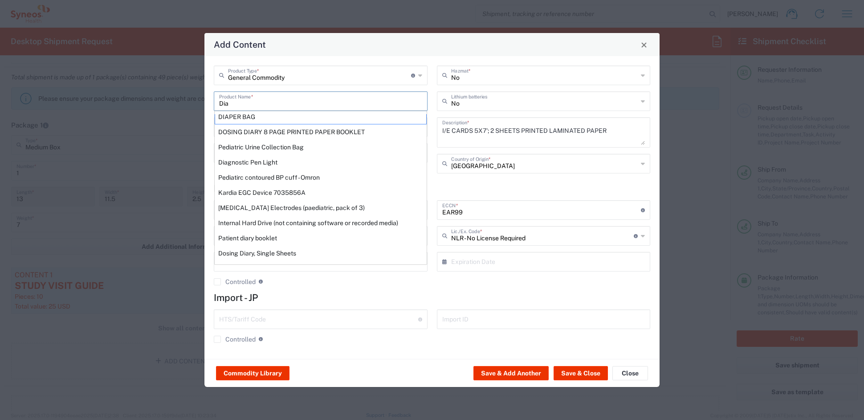
click at [221, 103] on input "Dia" at bounding box center [320, 101] width 203 height 16
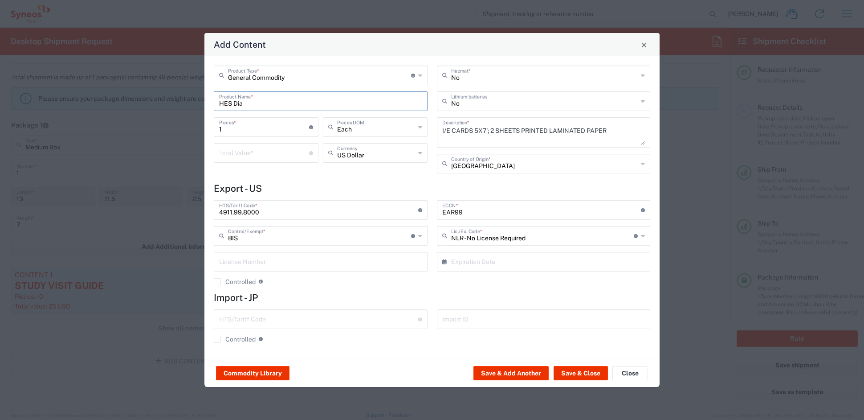
click at [253, 103] on input "HES Dia" at bounding box center [320, 101] width 203 height 16
click at [290, 102] on input "HES Diagnosis tool" at bounding box center [320, 101] width 203 height 16
drag, startPoint x: 284, startPoint y: 103, endPoint x: 199, endPoint y: 101, distance: 85.6
click at [199, 101] on div "Add Content General Commodity Product Type * Document: Paper document generated…" at bounding box center [432, 210] width 864 height 420
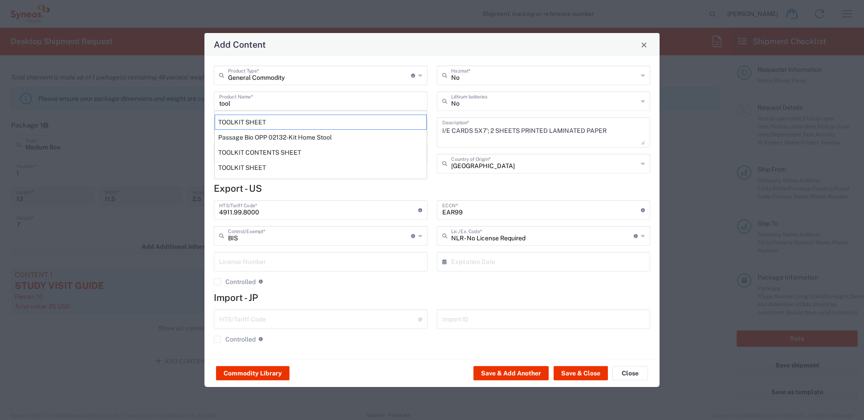
click at [233, 121] on div "TOOLKIT SHEET" at bounding box center [321, 122] width 212 height 15
type input "TOOLKIT SHEET"
type textarea "8.5X11 - 1 SHEET PAPER DOCUMENT"
type input "4901.10.0040"
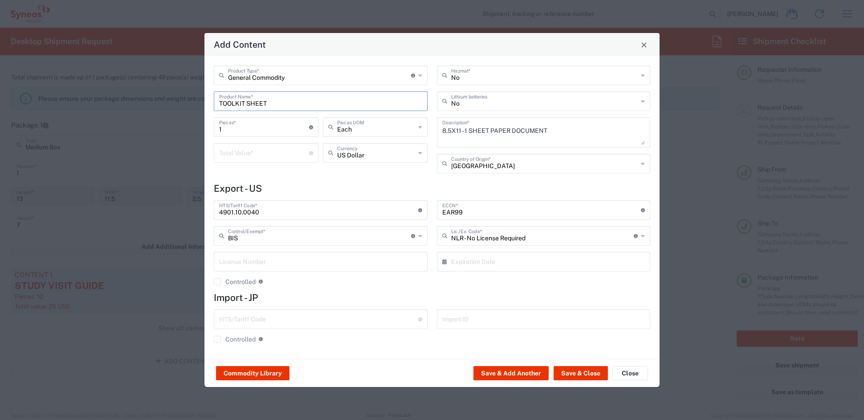
drag, startPoint x: 274, startPoint y: 102, endPoint x: 202, endPoint y: 101, distance: 71.8
click at [204, 101] on div "Add Content General Commodity Product Type * Document: Paper document generated…" at bounding box center [432, 210] width 456 height 355
click at [236, 123] on div "I/E CARDS 5X7'; 2 SHEETS PRINTED LAMINATED PAPER" at bounding box center [321, 122] width 212 height 15
type input "I/E CARDS 5X7'; 2 SHEETS PRINTED LAMINATED PAPER"
type textarea "I/E CARDS 5X7'; 2 SHEETS PRINTED LAMINATED PAPER"
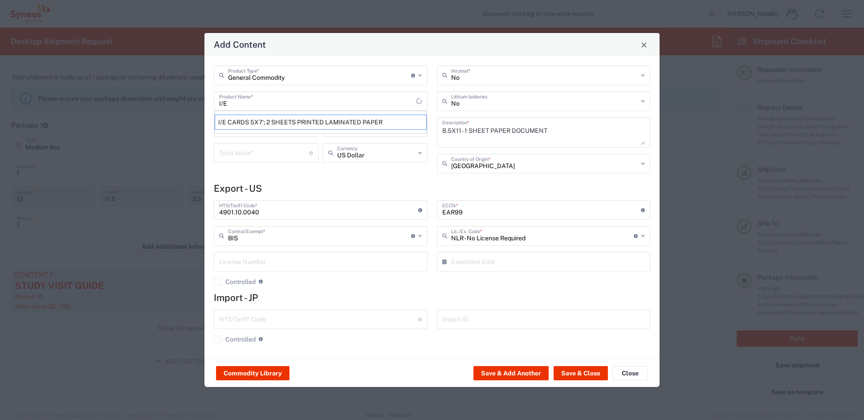
type input "4911.99.8000"
drag, startPoint x: 205, startPoint y: 127, endPoint x: 156, endPoint y: 124, distance: 49.1
click at [156, 123] on div "Add Content General Commodity Product Type * Document: Paper document generated…" at bounding box center [432, 210] width 864 height 420
type input "3"
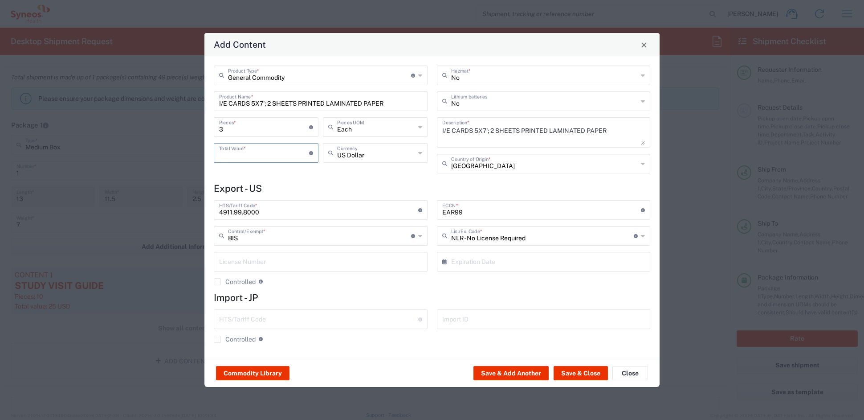
click at [236, 152] on input "number" at bounding box center [264, 152] width 90 height 16
type input "3"
click at [578, 372] on button "Save & Close" at bounding box center [581, 373] width 54 height 14
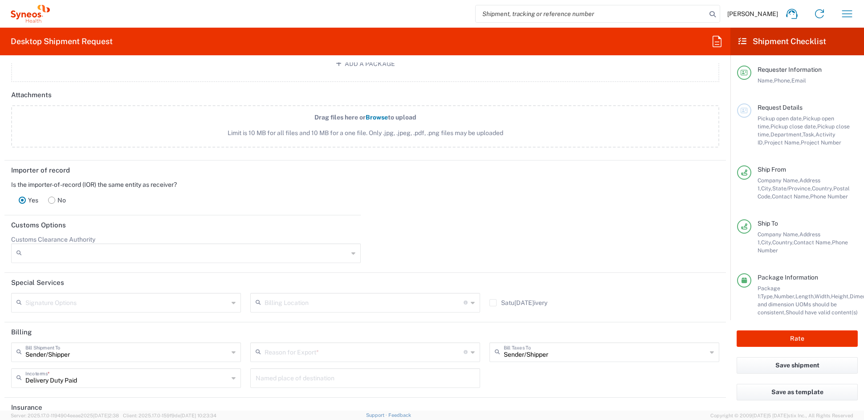
scroll to position [1094, 0]
click at [53, 194] on rect at bounding box center [52, 197] width 7 height 7
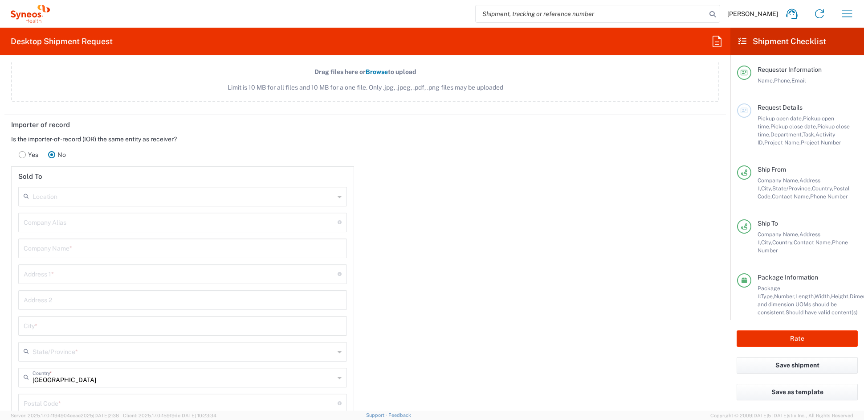
scroll to position [1142, 0]
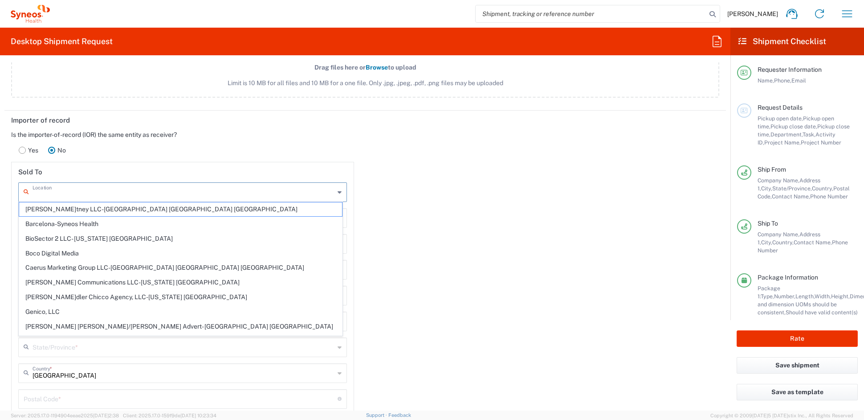
click at [83, 186] on input "text" at bounding box center [184, 192] width 302 height 16
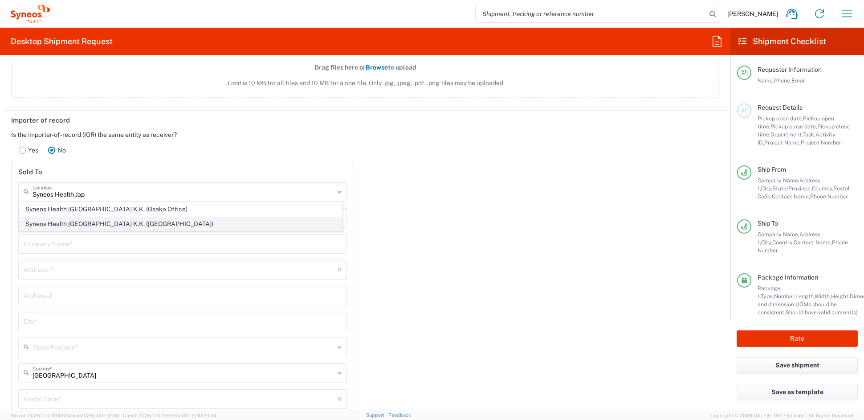
click at [77, 221] on span "Syneos Health [GEOGRAPHIC_DATA] K.K. ([GEOGRAPHIC_DATA])" at bounding box center [180, 224] width 323 height 14
type input "Syneos Health [GEOGRAPHIC_DATA] K.K. ([GEOGRAPHIC_DATA])"
type input "Syneos Health [GEOGRAPHIC_DATA] K.K."
type input "12F JP Tower"
type input "2-7-2 [PERSON_NAME], Chiyoda-ku"
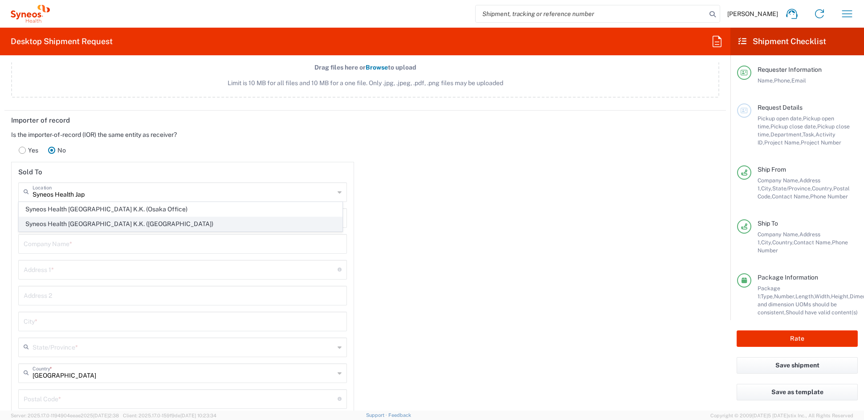
type input "[GEOGRAPHIC_DATA]"
type input "100-7012"
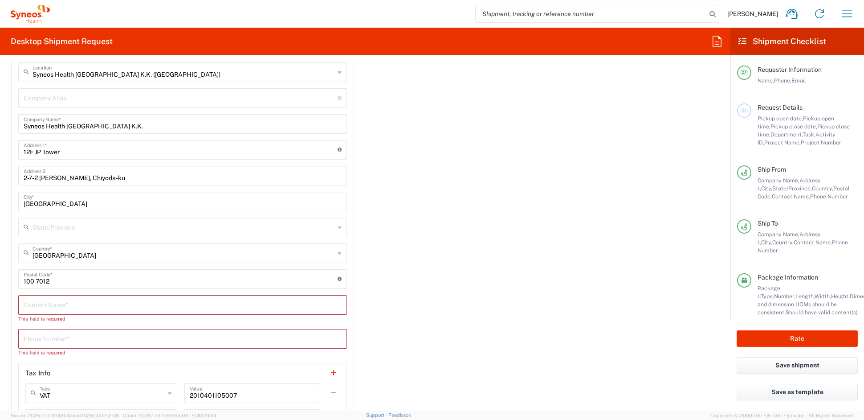
scroll to position [1274, 0]
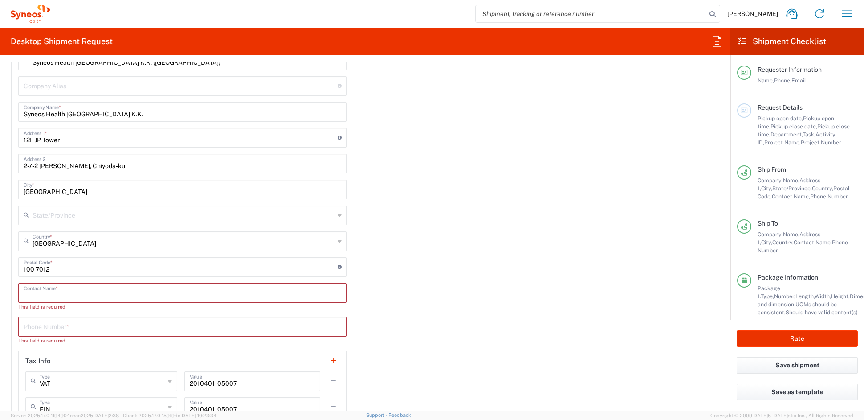
click at [61, 290] on input "text" at bounding box center [183, 292] width 318 height 16
paste input "[PERSON_NAME]"
type input "[PERSON_NAME]"
click at [77, 315] on input "tel" at bounding box center [183, 318] width 318 height 16
paste input "[PHONE_NUMBER]"
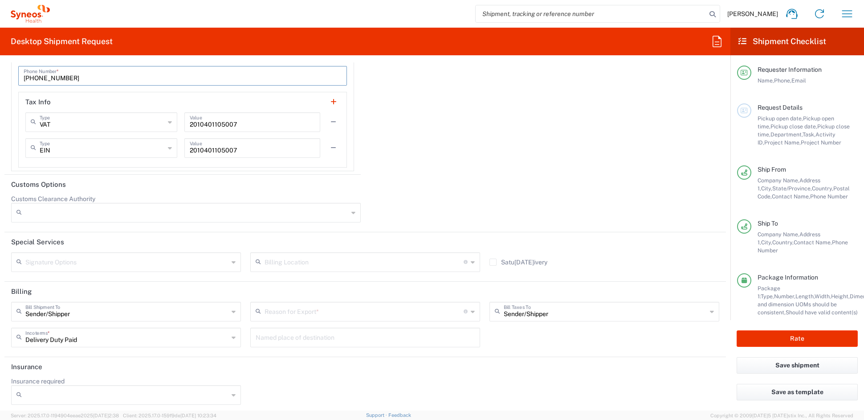
scroll to position [1518, 0]
type input "[PHONE_NUMBER]"
click at [302, 309] on input "text" at bounding box center [364, 309] width 199 height 16
click at [271, 401] on span "Sold" at bounding box center [361, 400] width 225 height 14
type input "Sold"
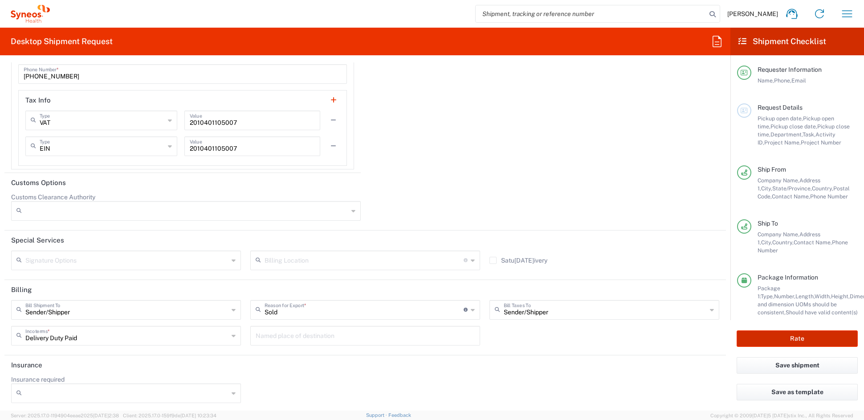
click at [788, 331] on button "Rate" at bounding box center [797, 338] width 121 height 16
type input "ADUS.STUDO.IC.105721"
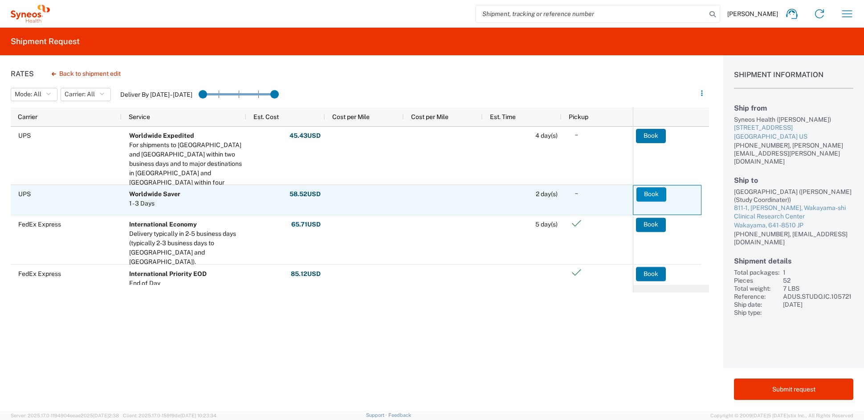
click at [648, 193] on button "Book" at bounding box center [652, 194] width 30 height 14
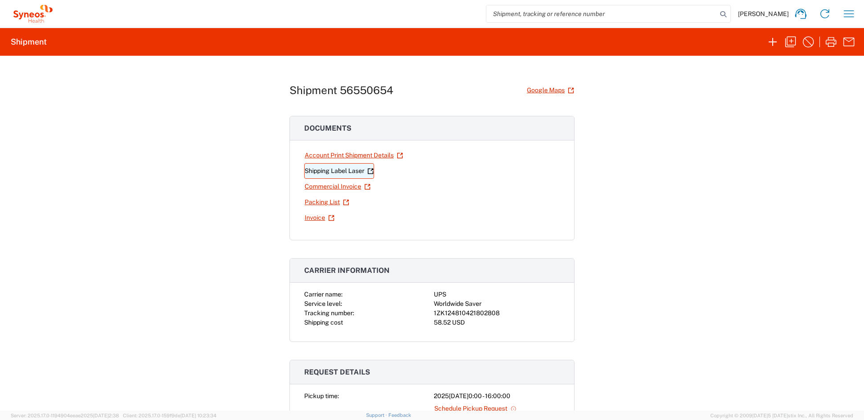
click at [321, 170] on link "Shipping Label Laser" at bounding box center [339, 171] width 70 height 16
